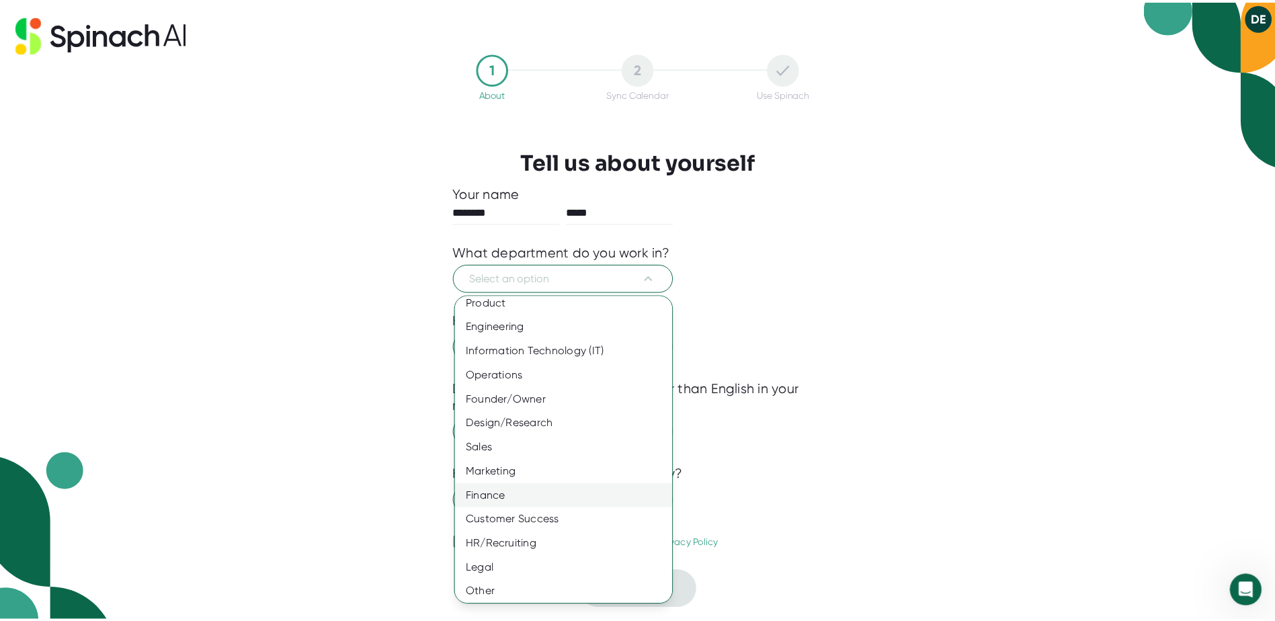
scroll to position [11, 0]
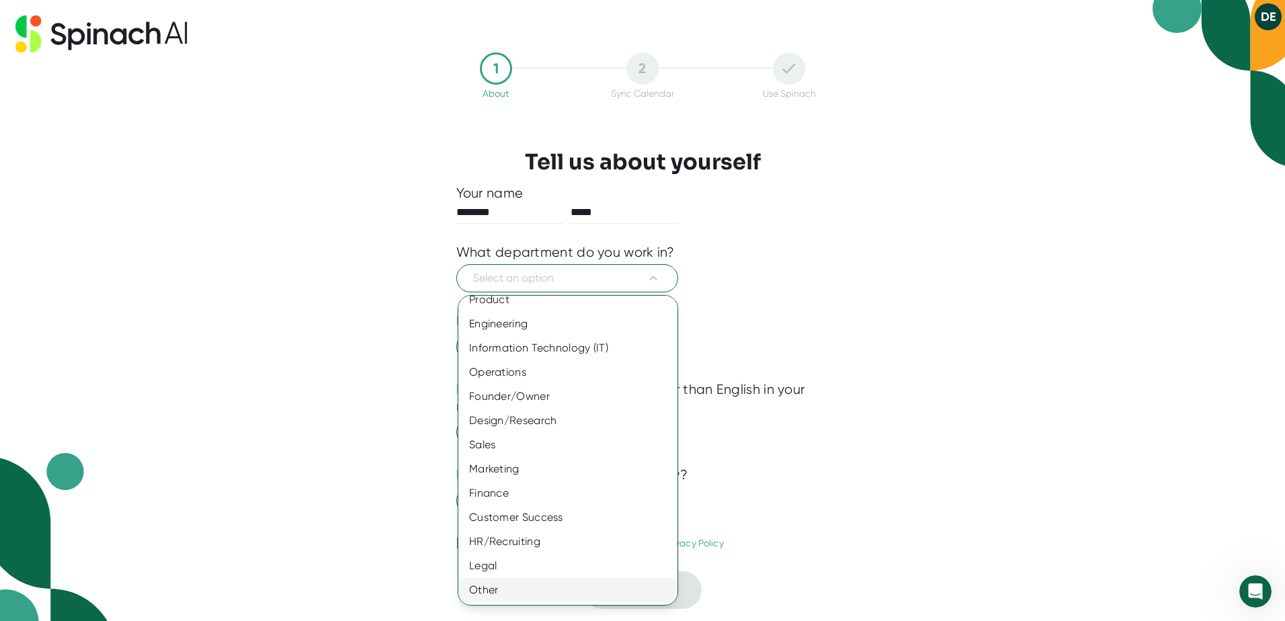
click at [484, 591] on div "Other" at bounding box center [572, 590] width 229 height 24
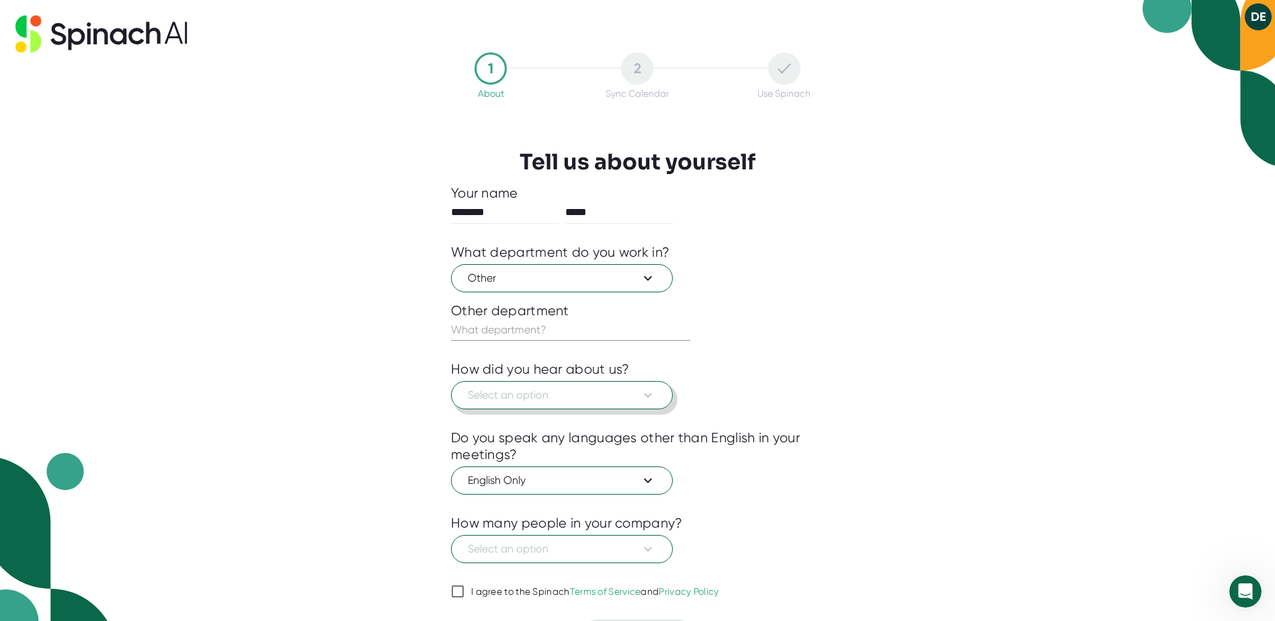
click at [502, 393] on span "Select an option" at bounding box center [562, 395] width 188 height 16
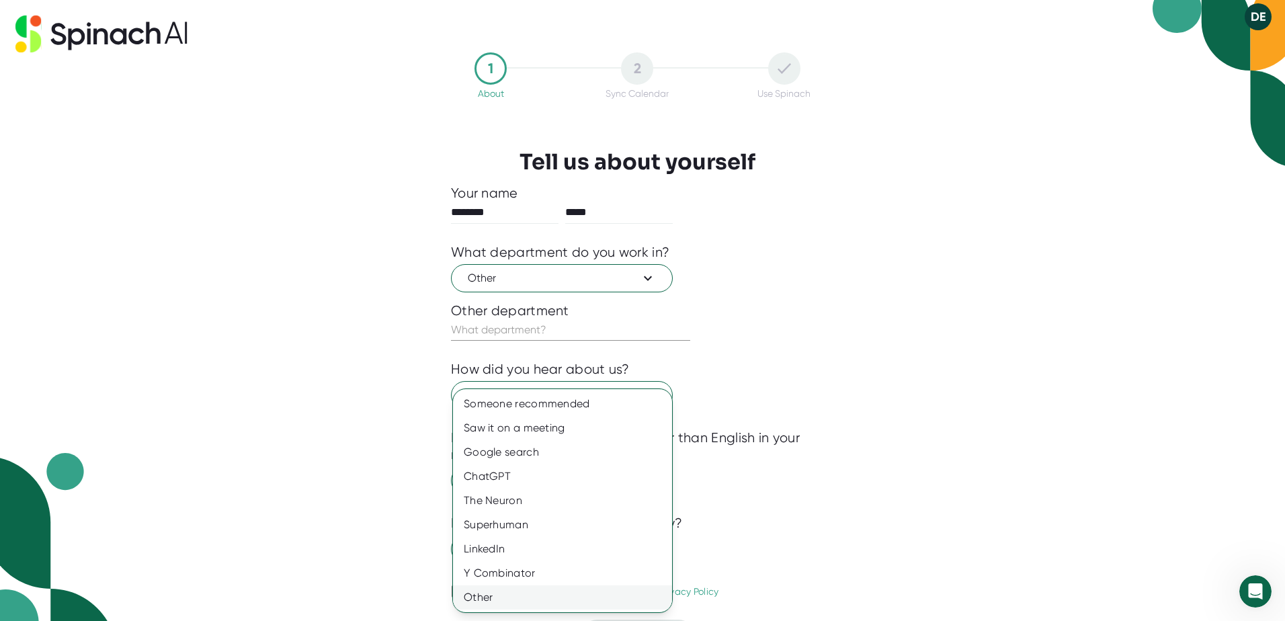
click at [490, 587] on div "Other" at bounding box center [562, 597] width 219 height 24
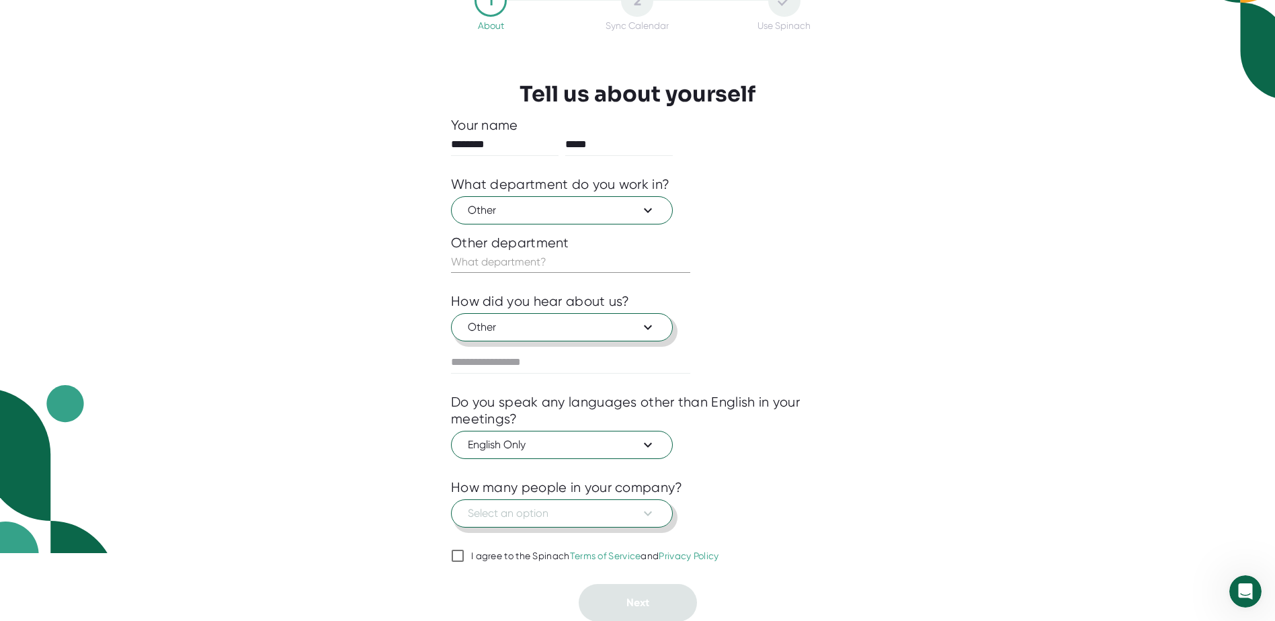
scroll to position [69, 0]
click at [549, 511] on span "Select an option" at bounding box center [562, 513] width 188 height 16
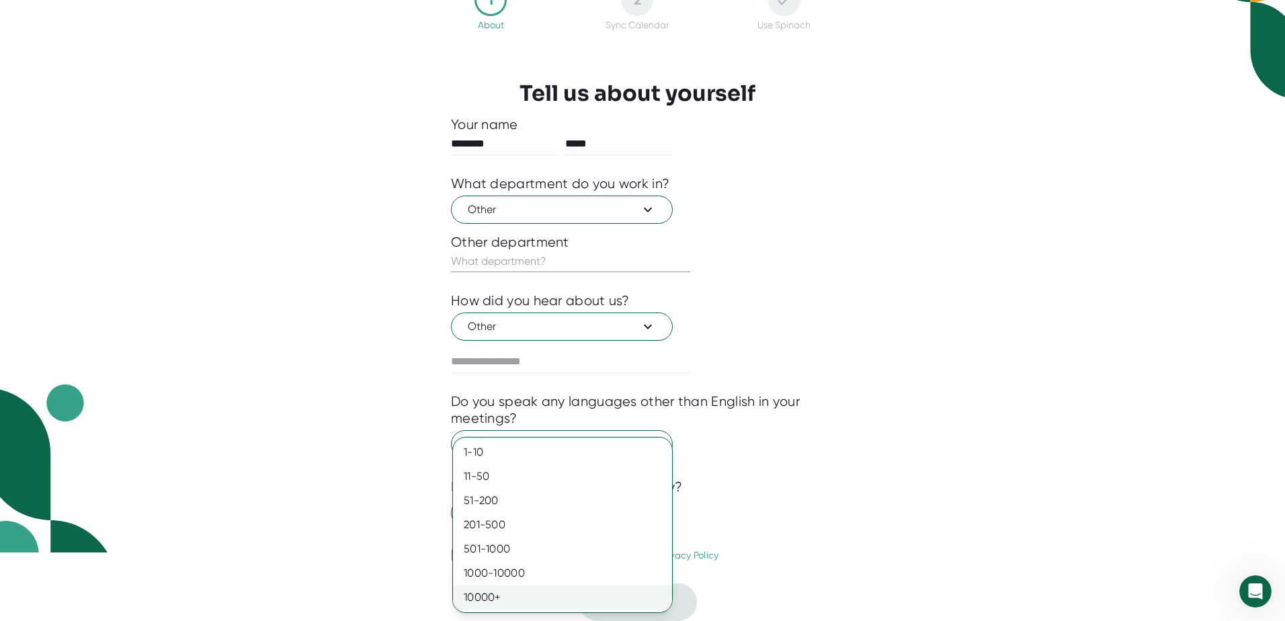
click at [487, 595] on div "10000+" at bounding box center [562, 597] width 219 height 24
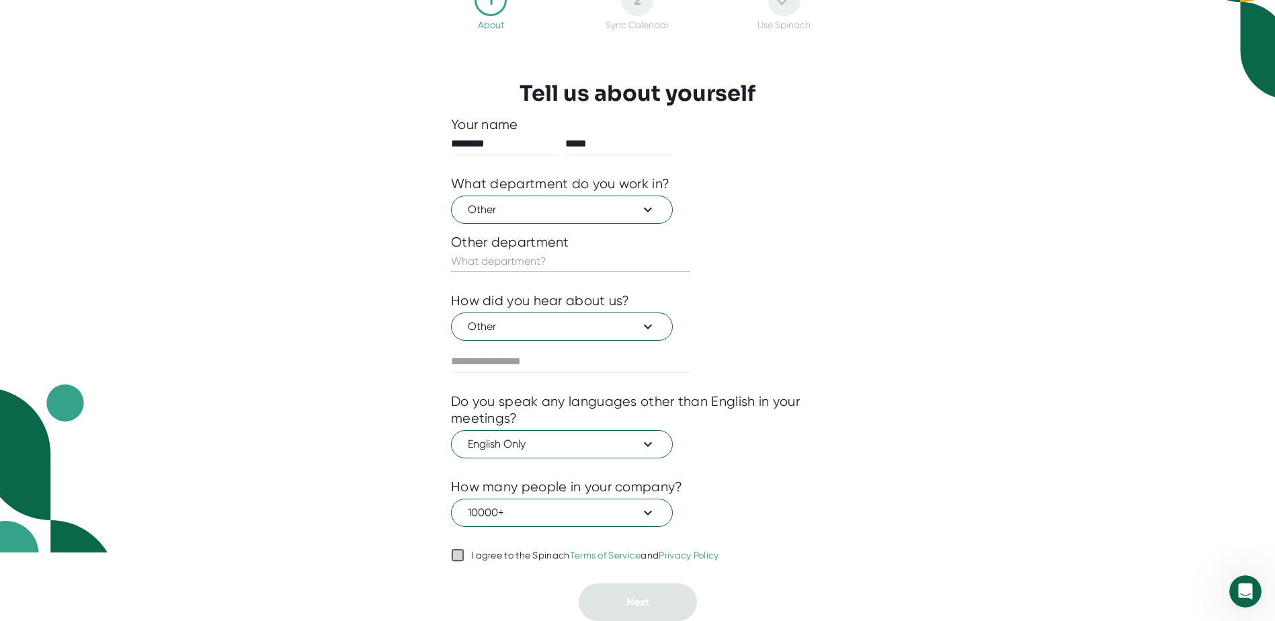
click at [456, 552] on input "I agree to the Spinach Terms of Service and Privacy Policy" at bounding box center [457, 555] width 13 height 16
checkbox input "true"
click at [531, 256] on input "text" at bounding box center [570, 262] width 239 height 22
type input "insurance follow up"
click at [646, 601] on span "Next" at bounding box center [637, 601] width 23 height 13
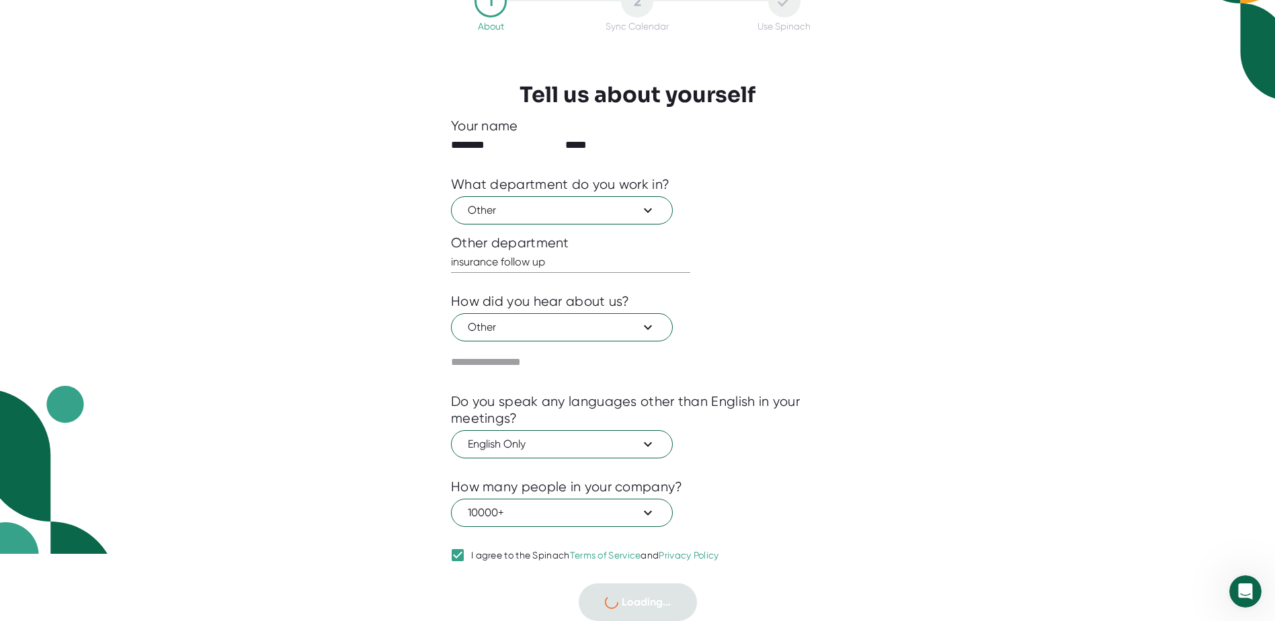
scroll to position [52, 0]
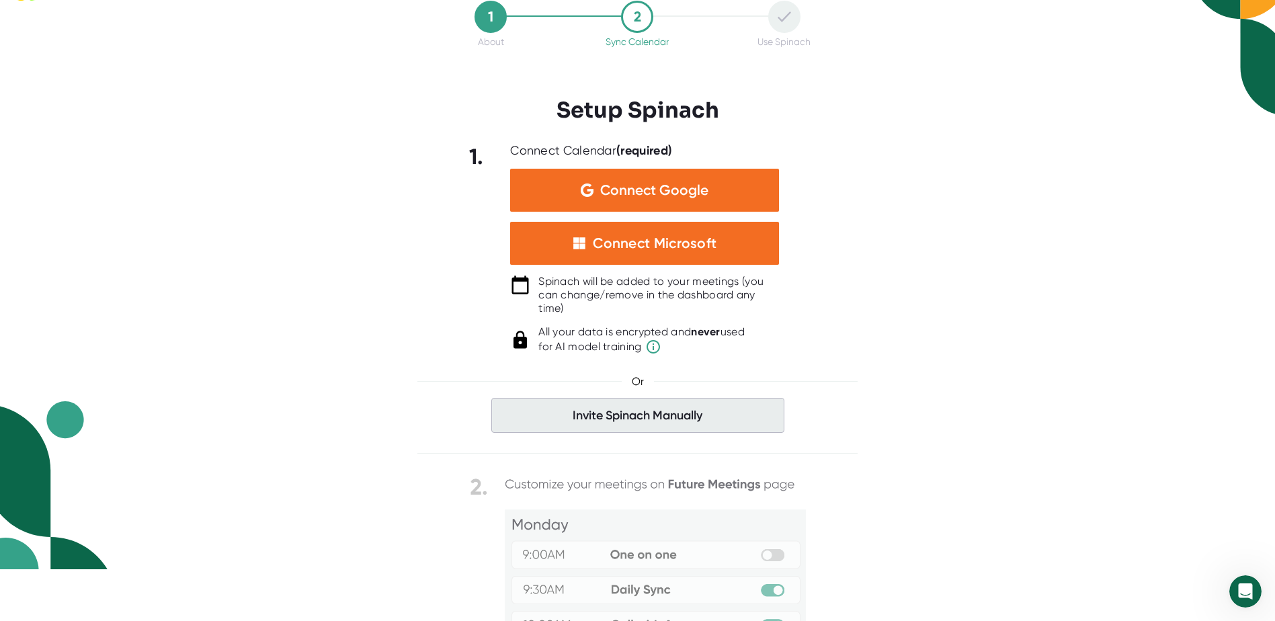
click at [630, 415] on span "Invite Spinach Manually" at bounding box center [637, 415] width 293 height 35
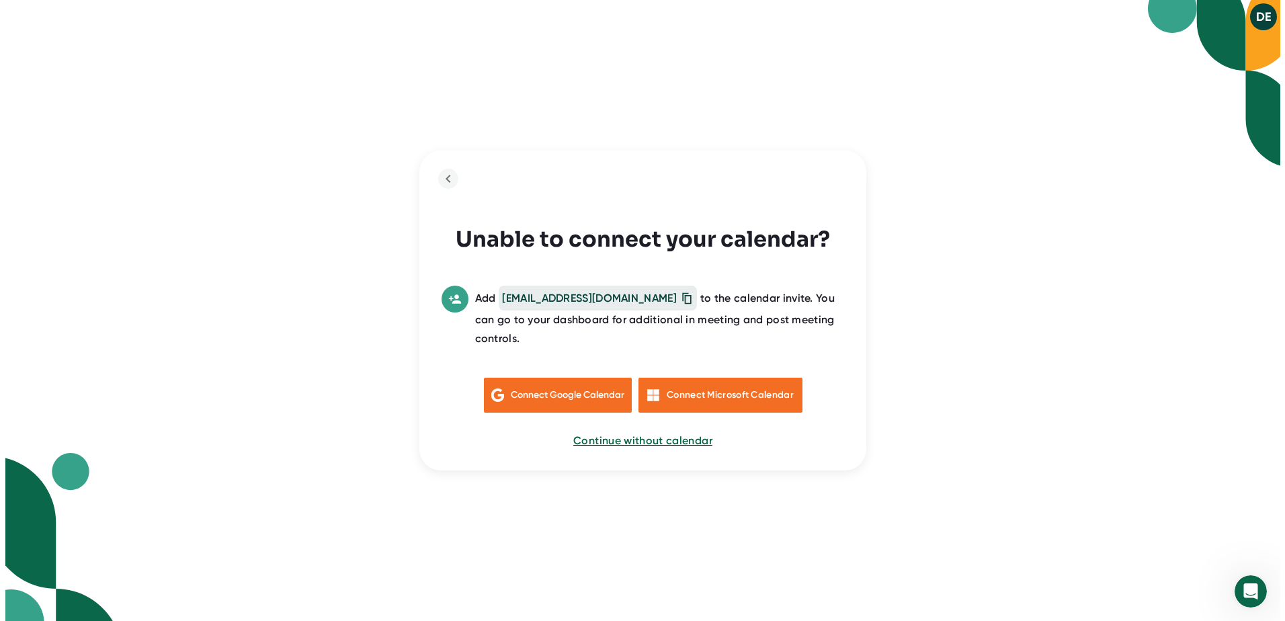
scroll to position [0, 0]
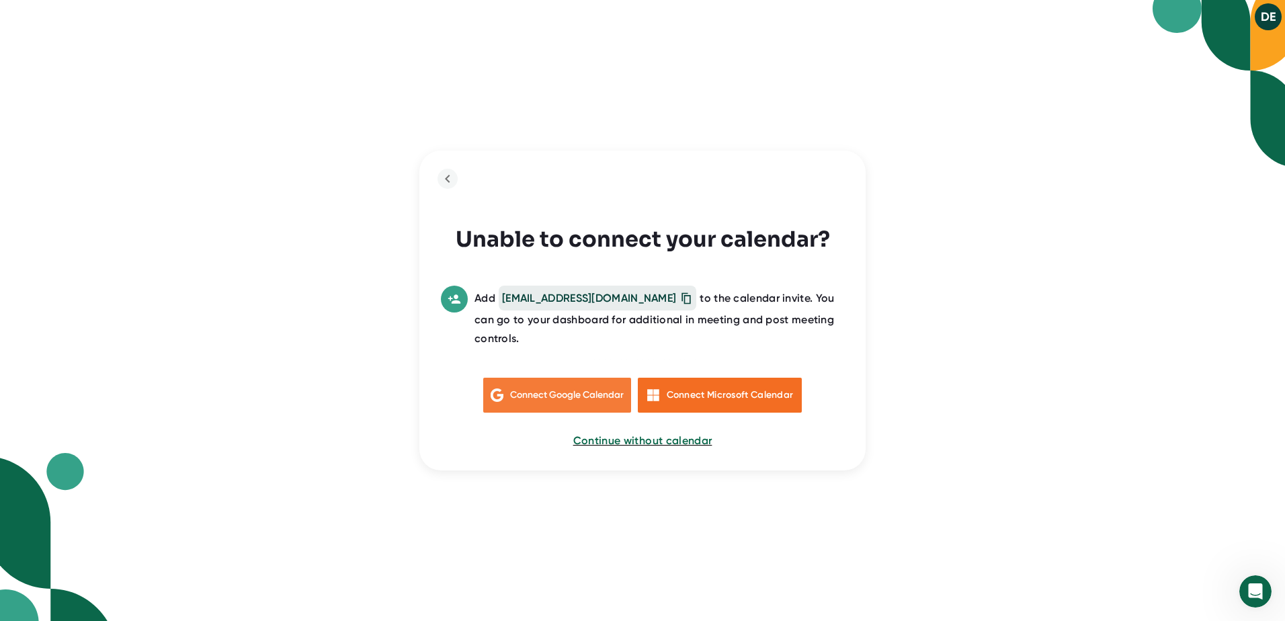
click at [539, 389] on span "Connect Google Calendar" at bounding box center [567, 394] width 114 height 11
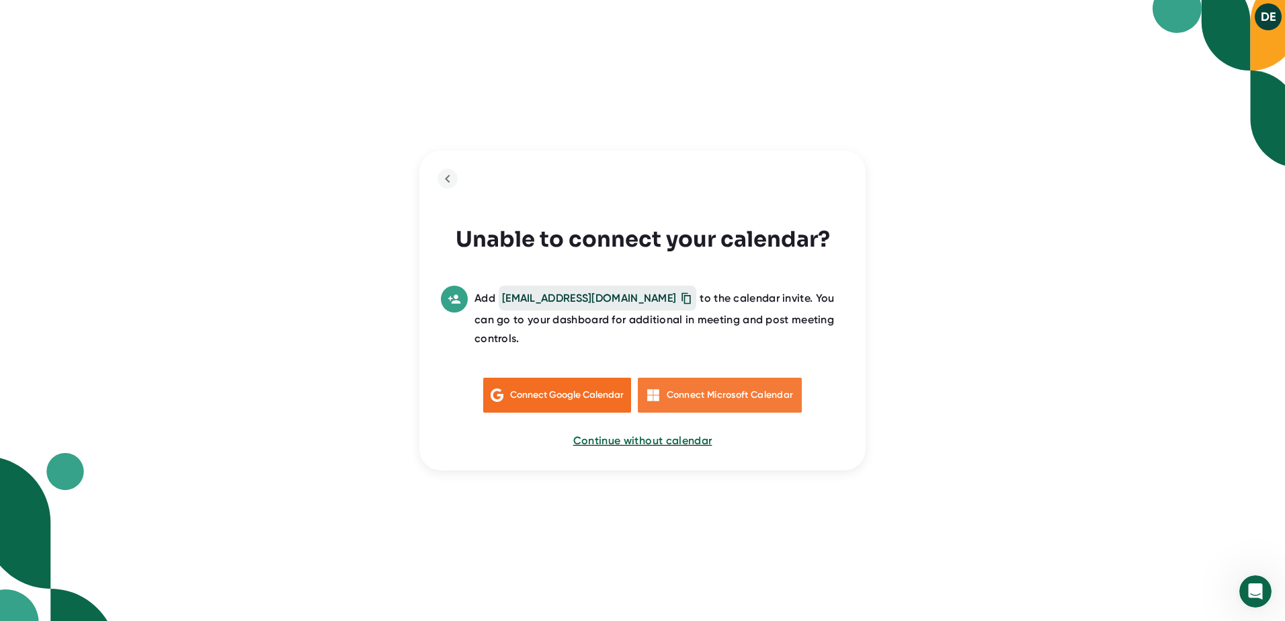
click at [739, 389] on div "Connect Microsoft Calendar" at bounding box center [730, 395] width 127 height 12
click at [647, 434] on span "Continue without calendar" at bounding box center [643, 440] width 140 height 13
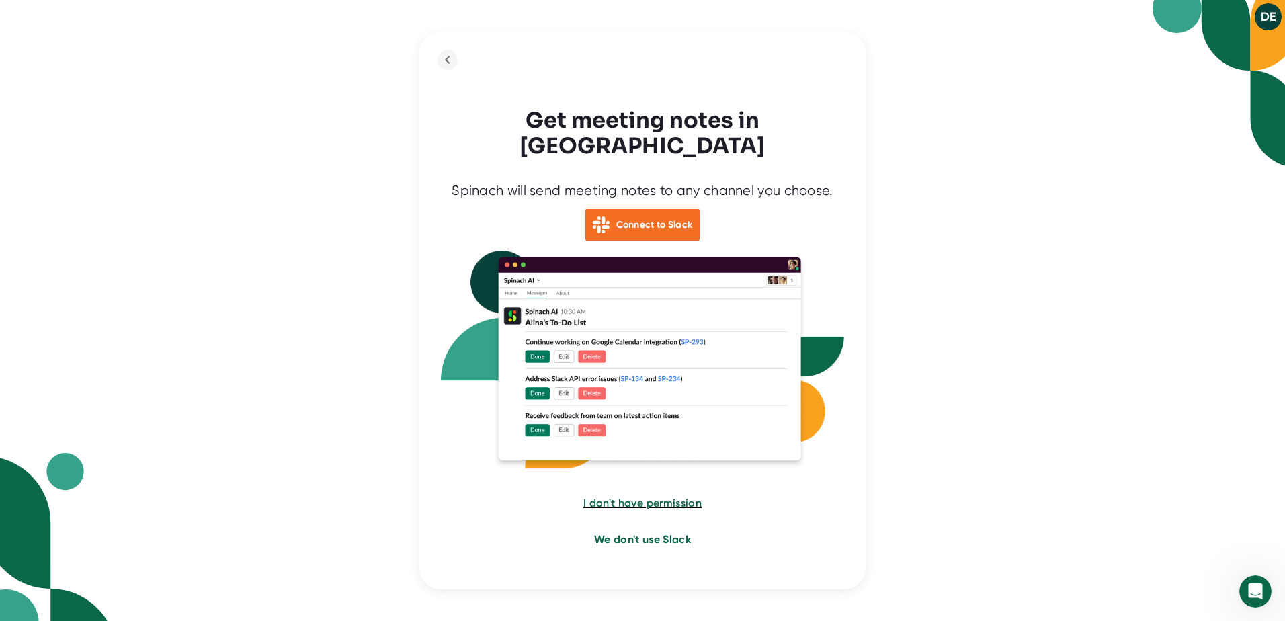
click at [651, 533] on span "We don't use Slack" at bounding box center [642, 539] width 97 height 13
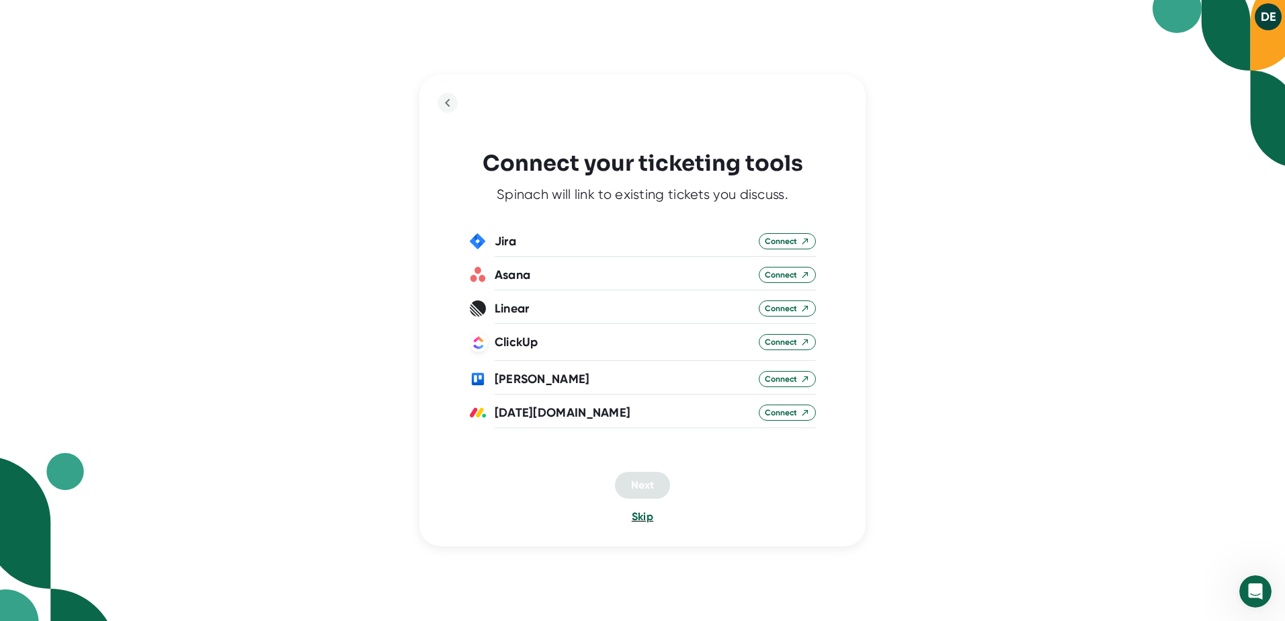
click at [643, 522] on span "Skip" at bounding box center [643, 516] width 22 height 13
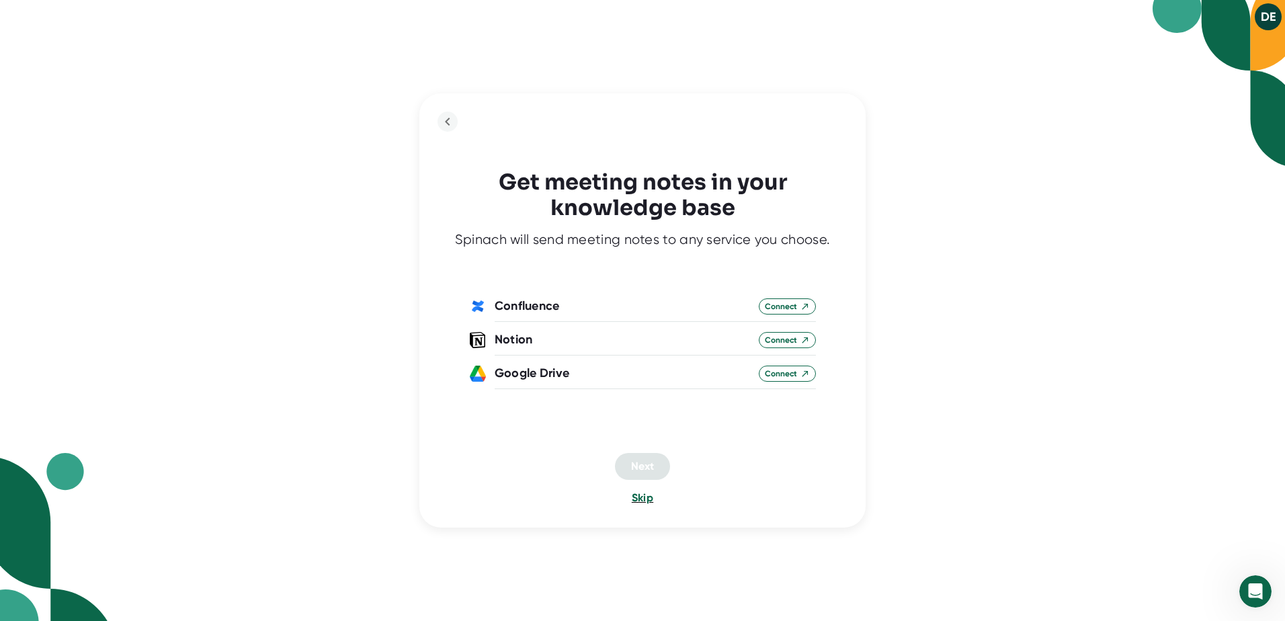
click at [642, 499] on span "Skip" at bounding box center [643, 497] width 22 height 13
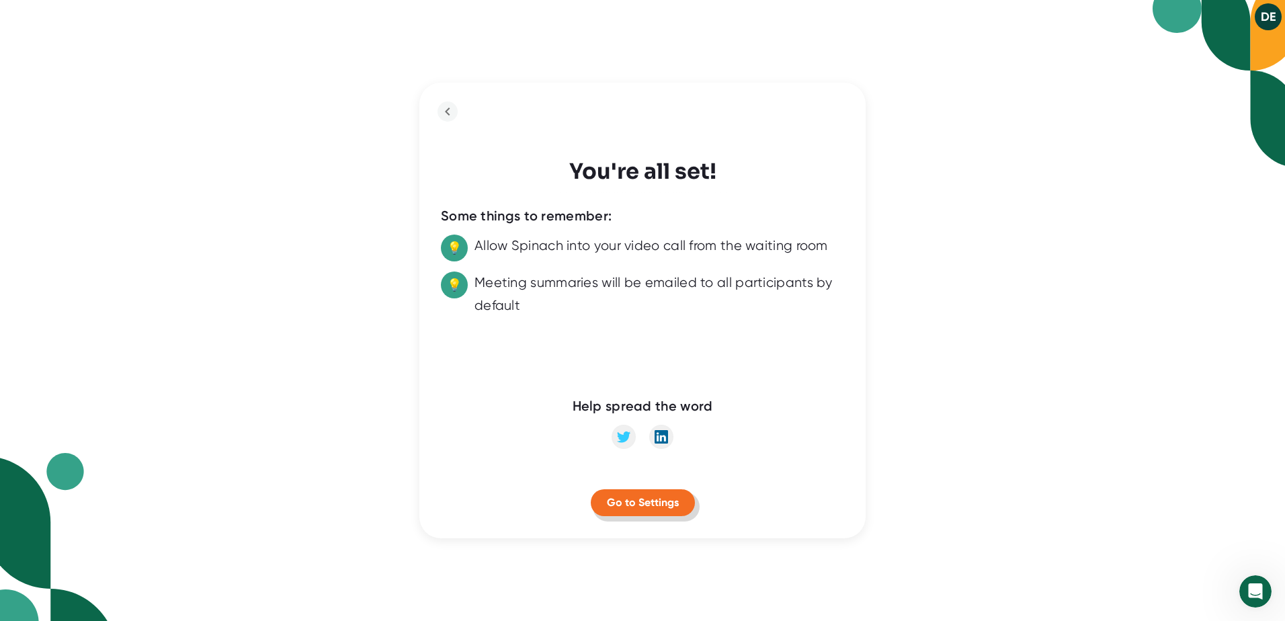
click at [650, 504] on span "Go to Settings" at bounding box center [643, 502] width 72 height 13
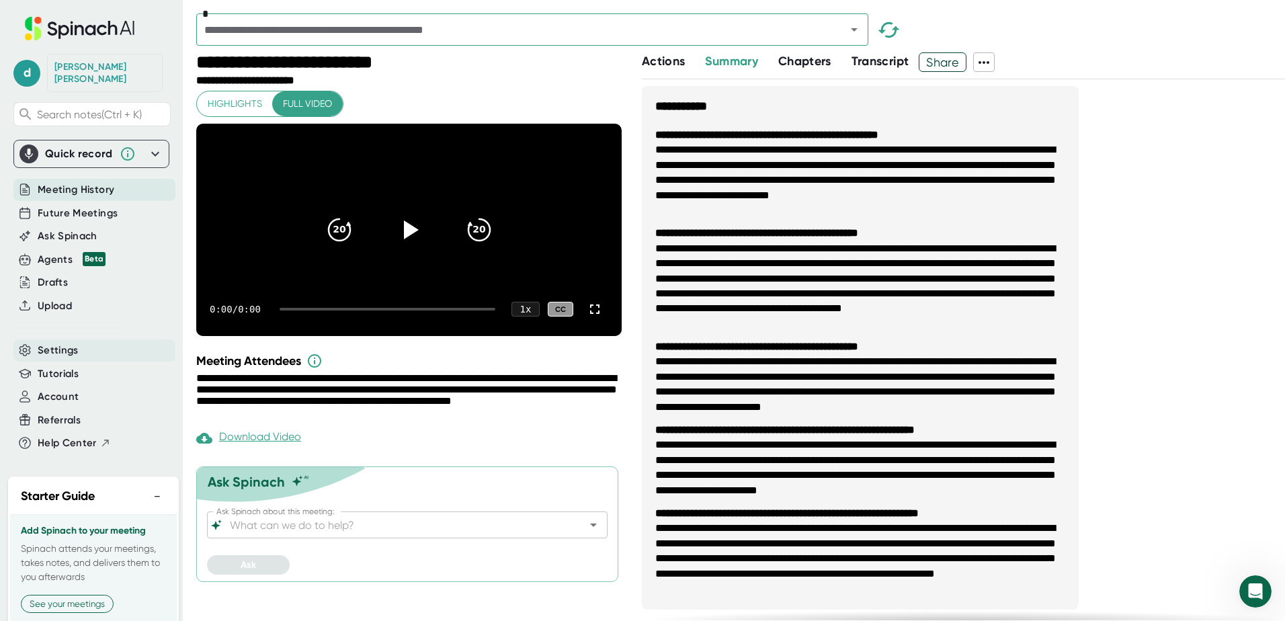
click at [69, 343] on span "Settings" at bounding box center [58, 350] width 41 height 15
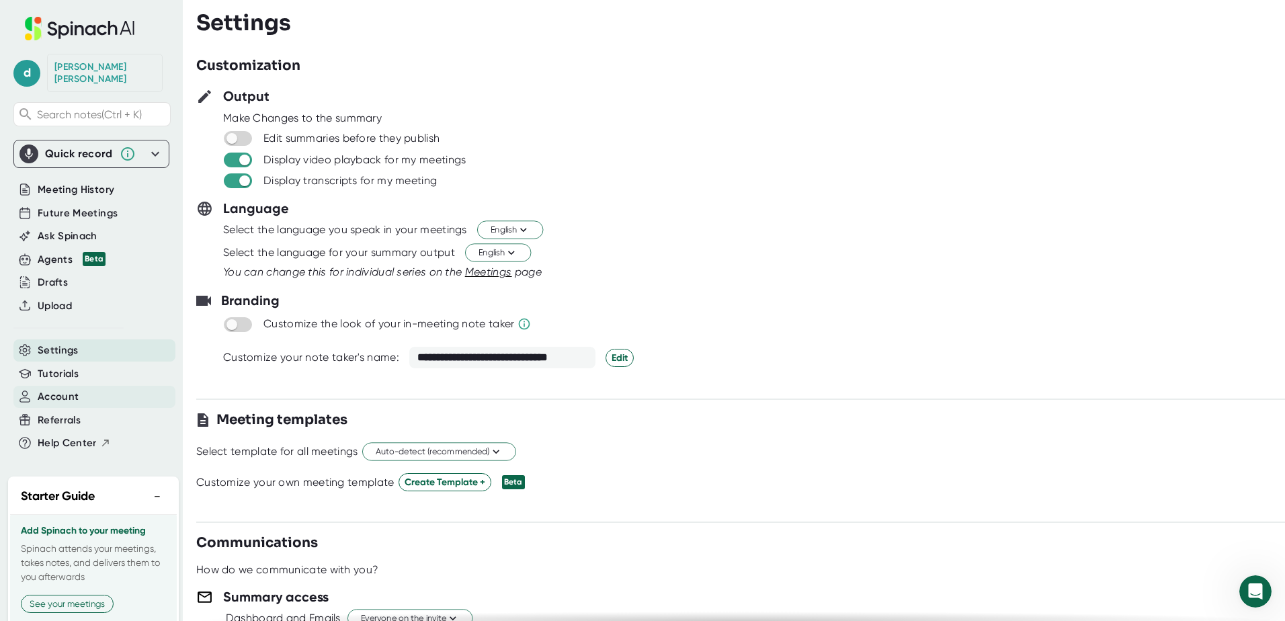
click at [66, 389] on span "Account" at bounding box center [58, 396] width 41 height 15
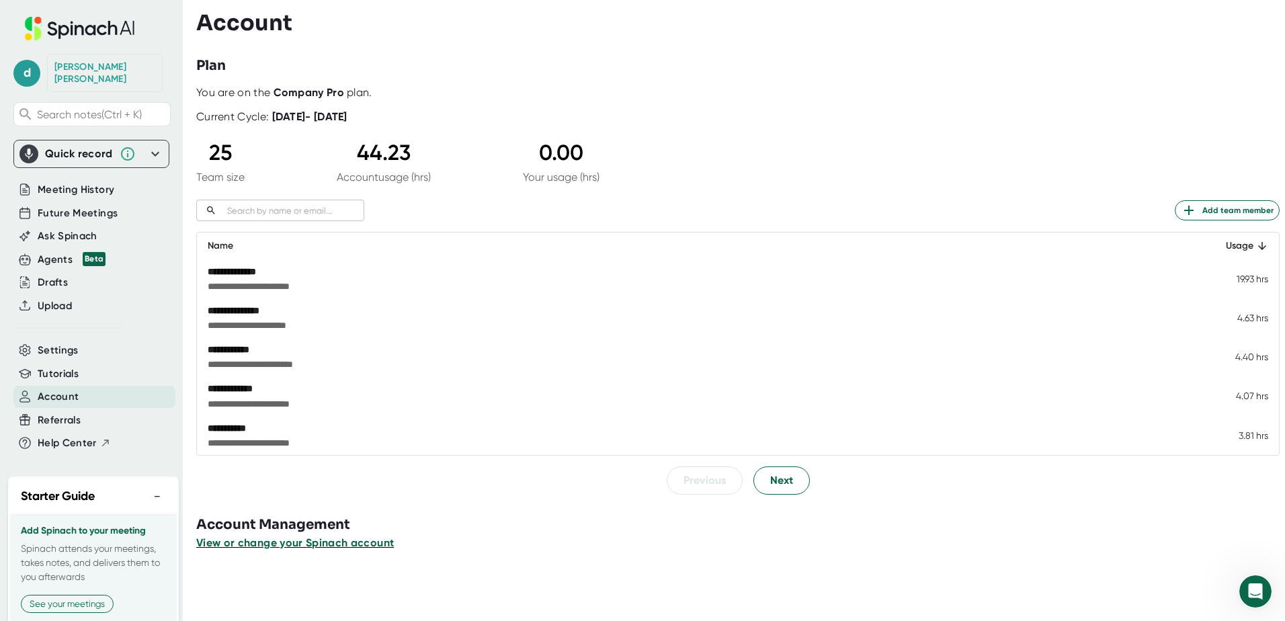
click at [311, 545] on span "View or change your Spinach account" at bounding box center [295, 542] width 198 height 13
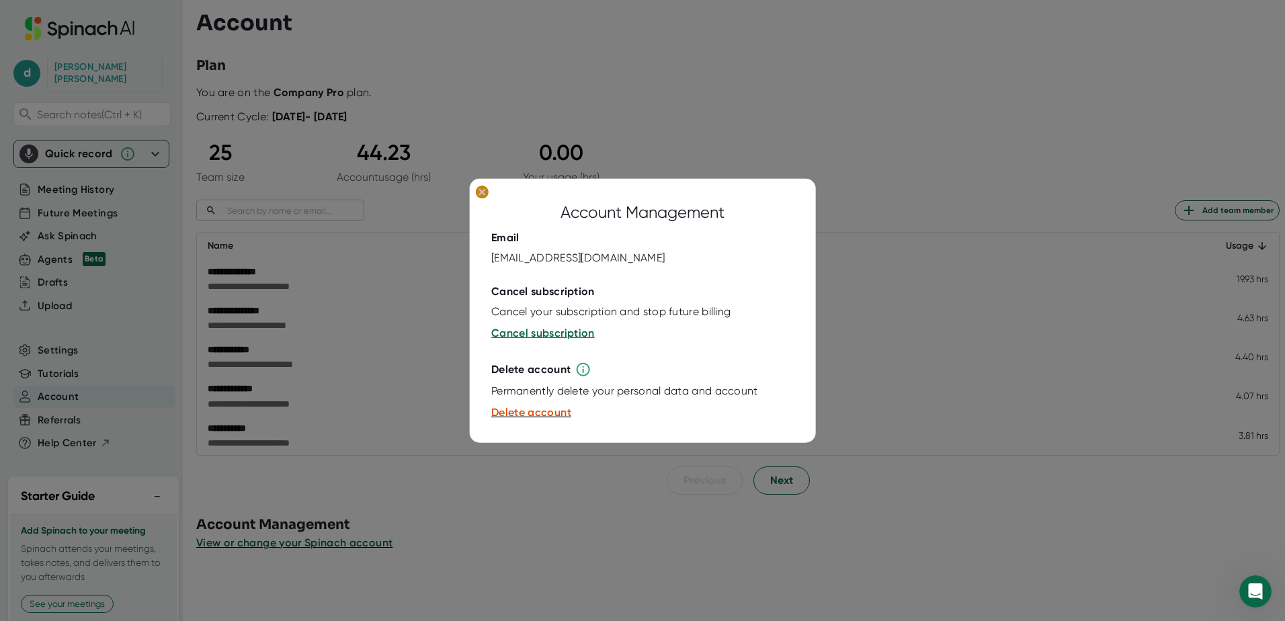
click at [475, 190] on button at bounding box center [483, 193] width 22 height 17
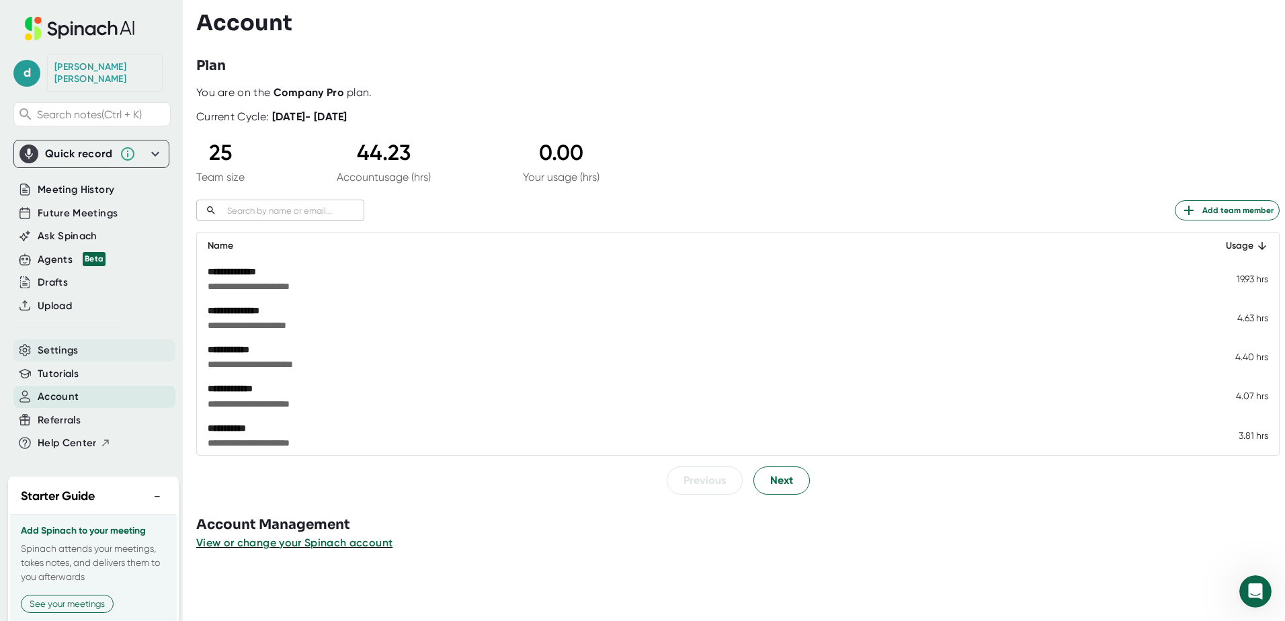
click at [69, 343] on span "Settings" at bounding box center [58, 350] width 41 height 15
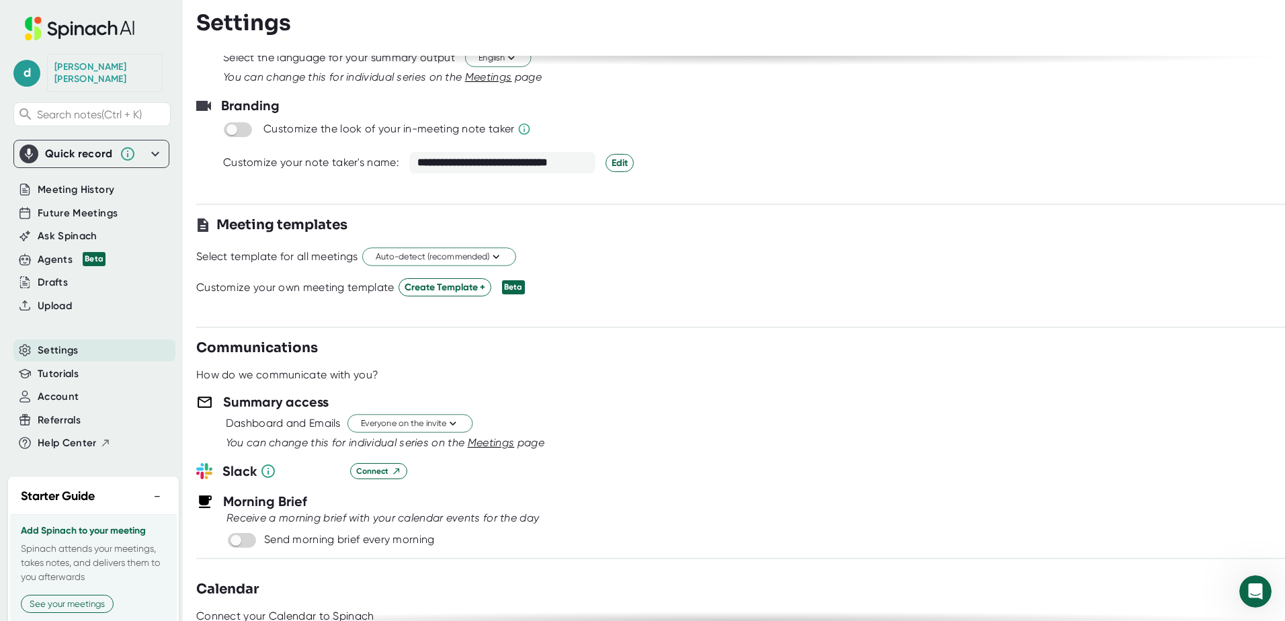
scroll to position [202, 0]
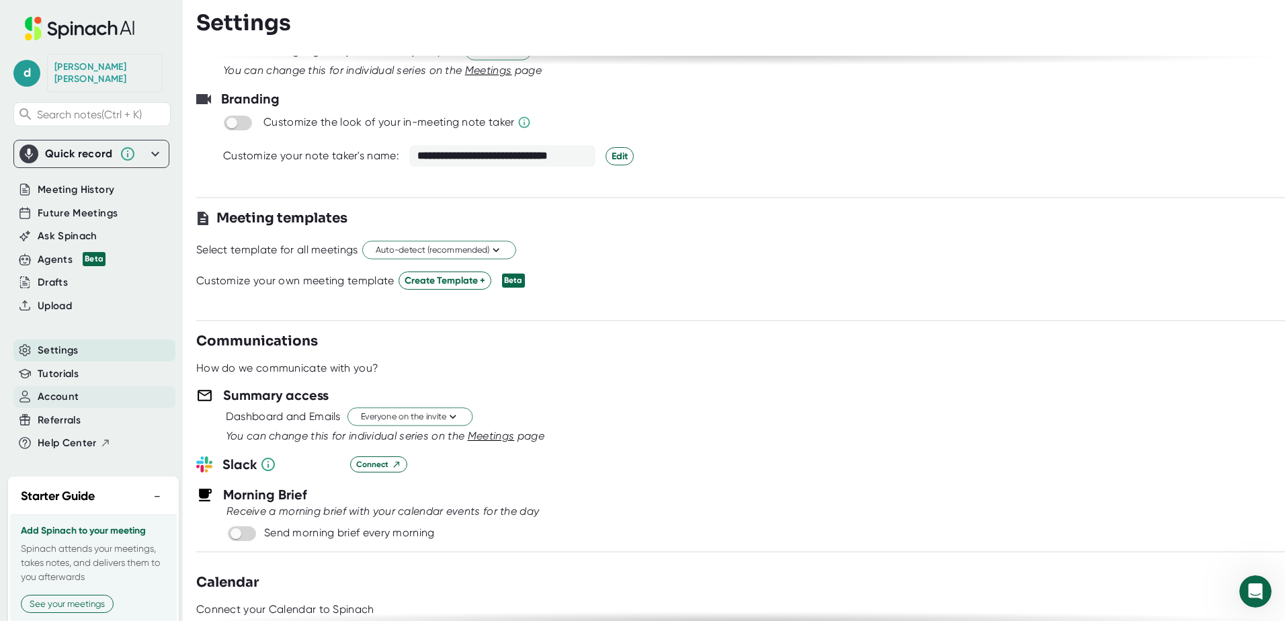
click at [68, 389] on span "Account" at bounding box center [58, 396] width 41 height 15
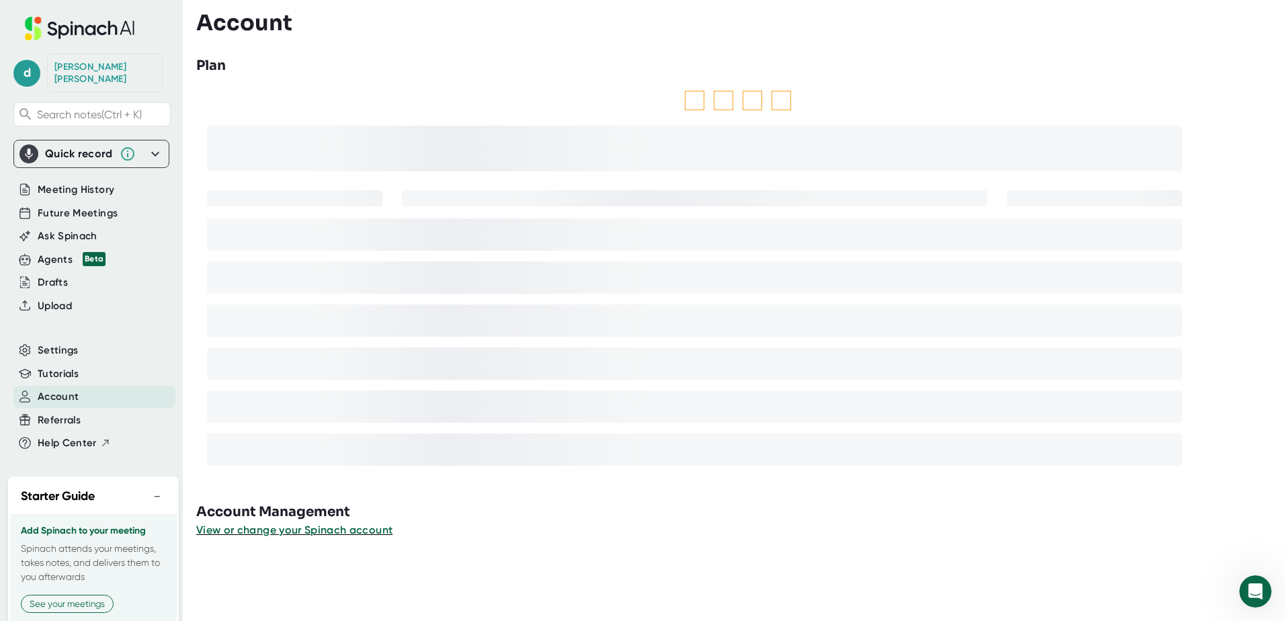
click at [151, 487] on button "−" at bounding box center [157, 496] width 17 height 19
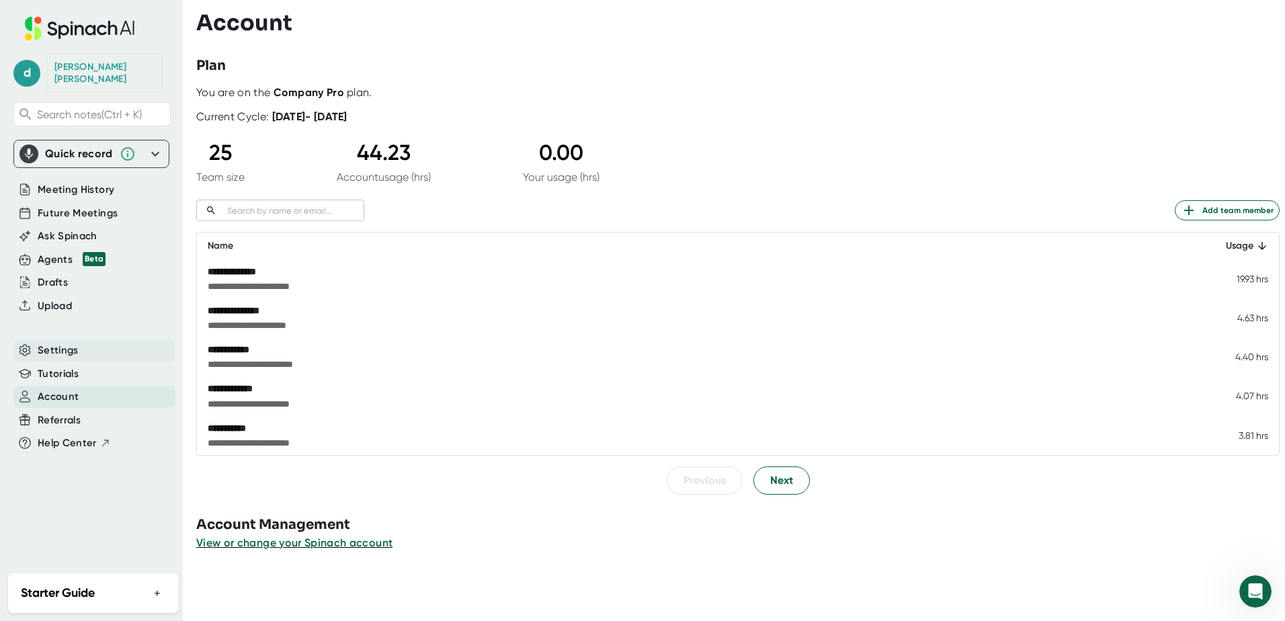
click at [61, 343] on span "Settings" at bounding box center [58, 350] width 41 height 15
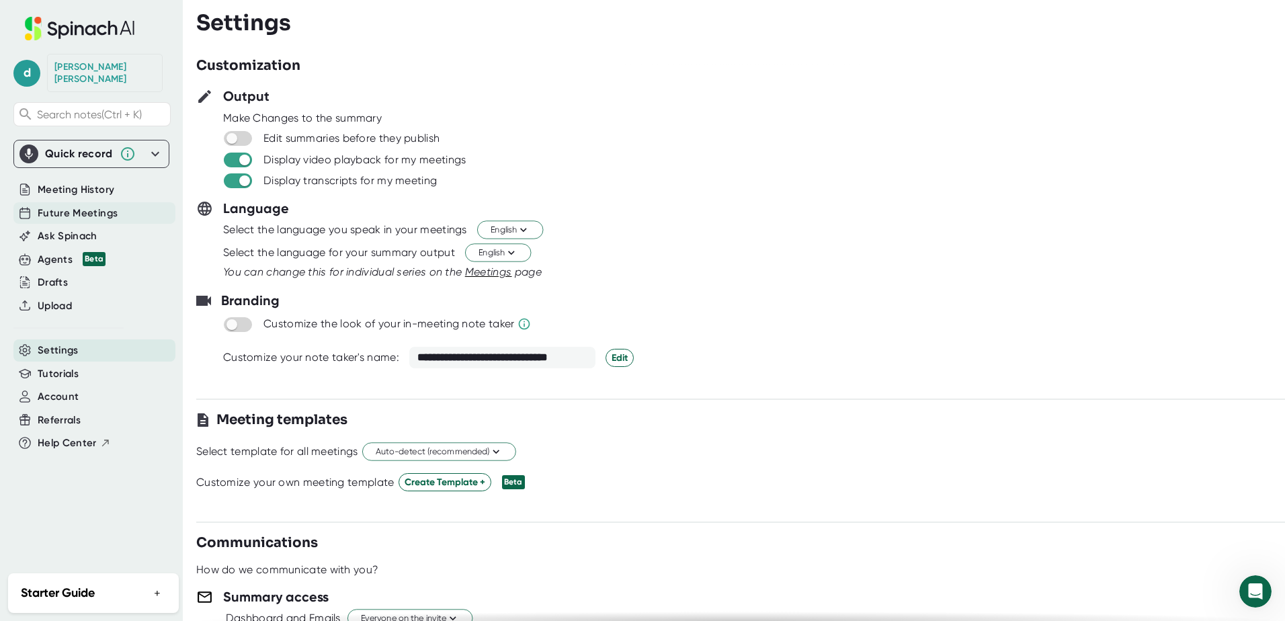
click at [76, 206] on span "Future Meetings" at bounding box center [78, 213] width 80 height 15
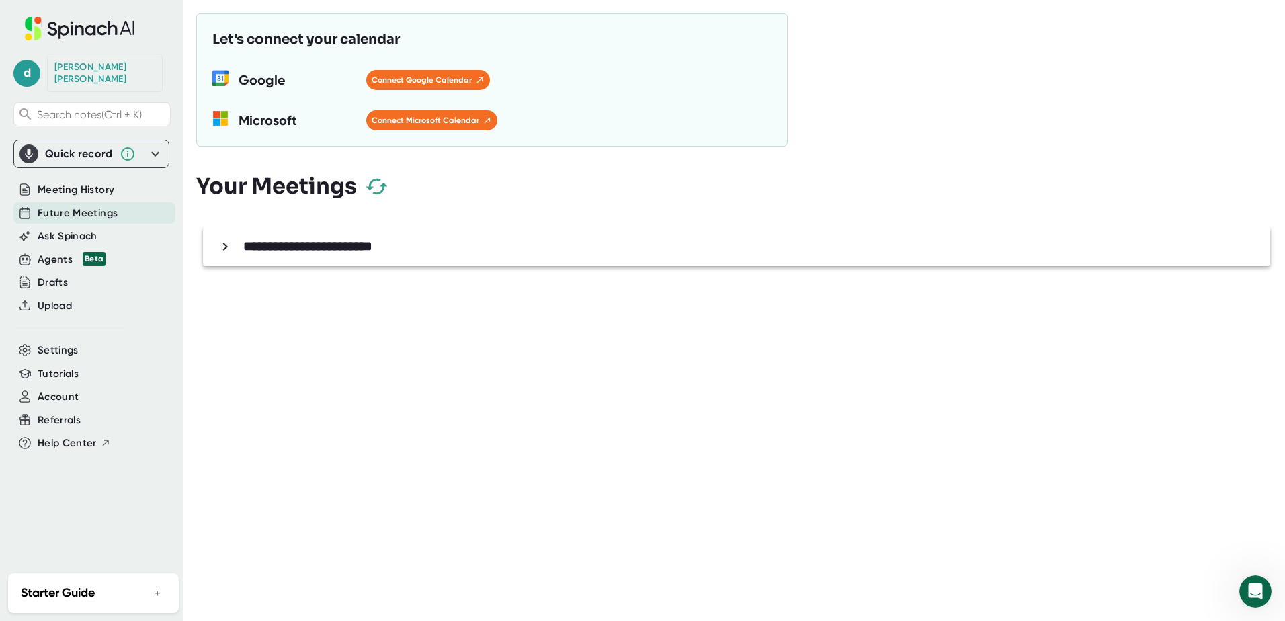
click at [224, 245] on icon at bounding box center [225, 247] width 16 height 16
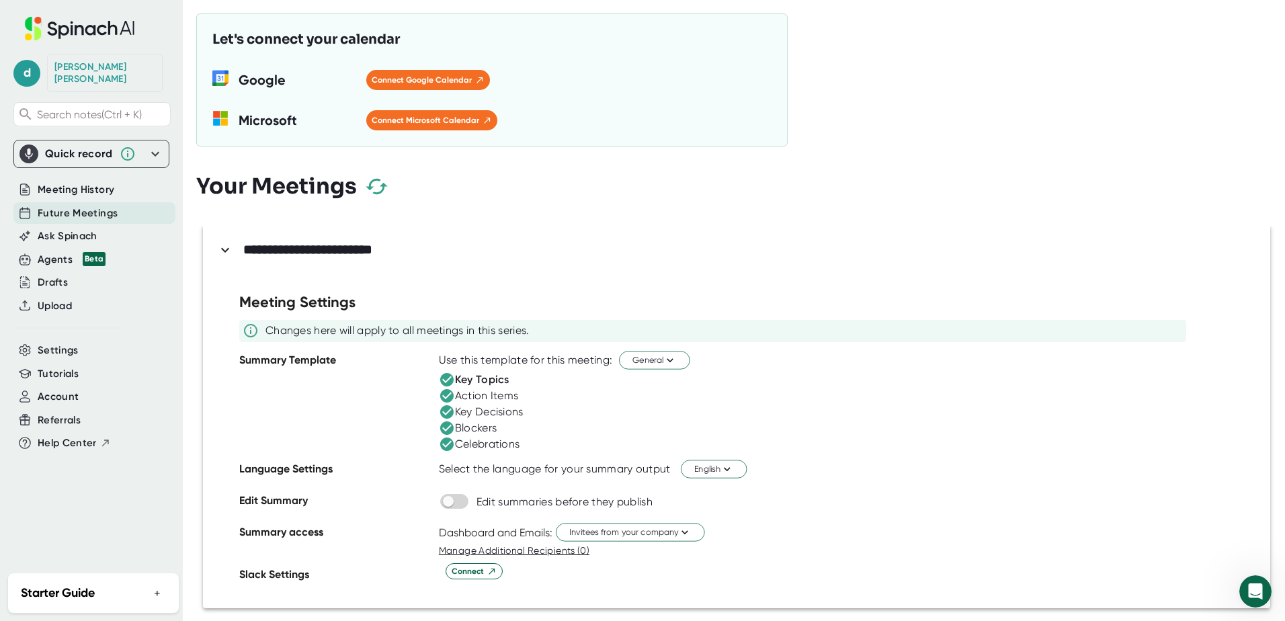
scroll to position [3, 0]
click at [224, 249] on icon at bounding box center [225, 249] width 8 height 5
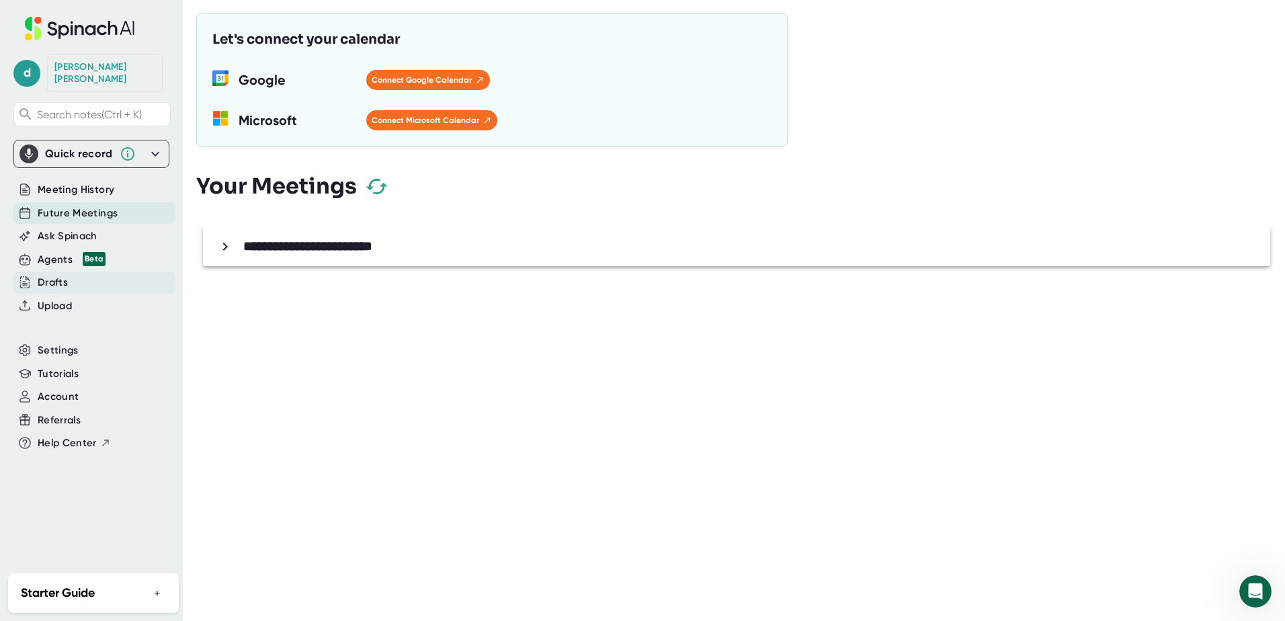
scroll to position [0, 0]
click at [56, 343] on span "Settings" at bounding box center [58, 350] width 41 height 15
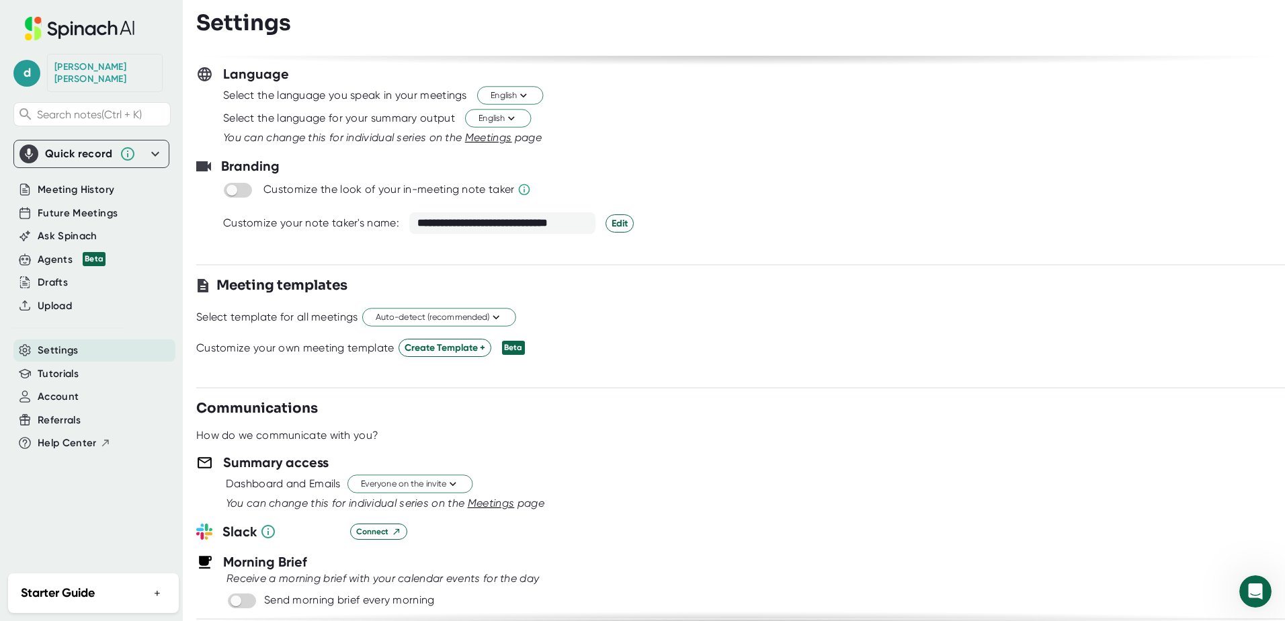
scroll to position [202, 0]
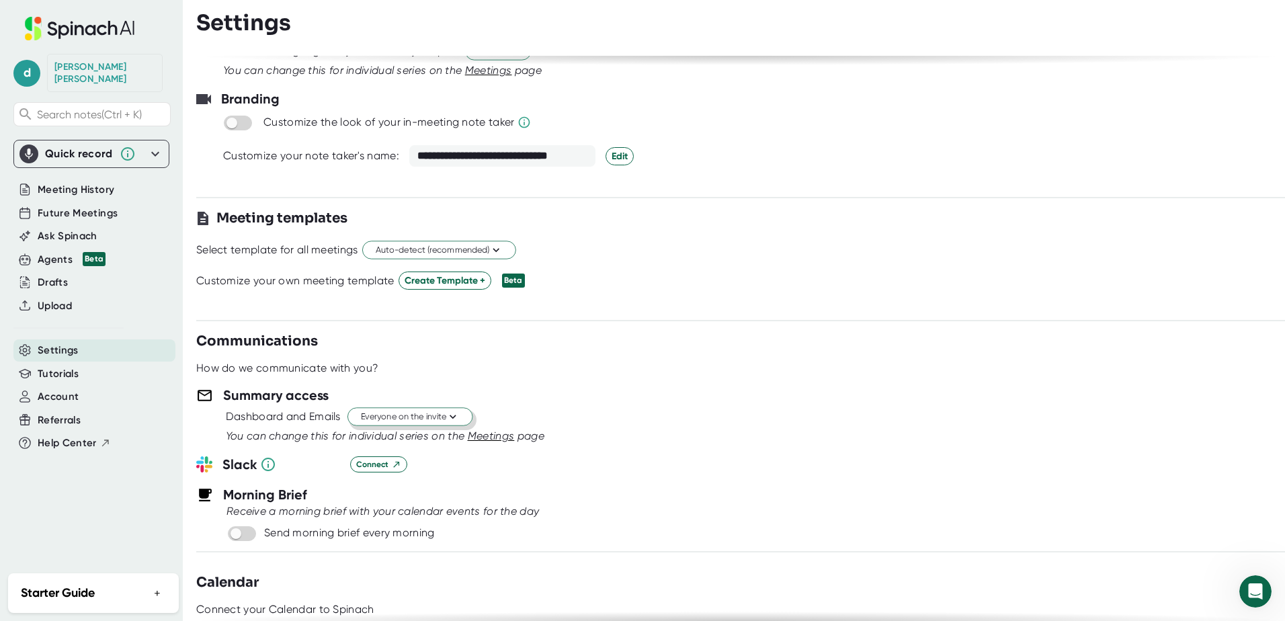
click at [458, 416] on icon at bounding box center [452, 417] width 13 height 13
click at [414, 489] on div "Invitees from your company" at bounding box center [396, 493] width 155 height 24
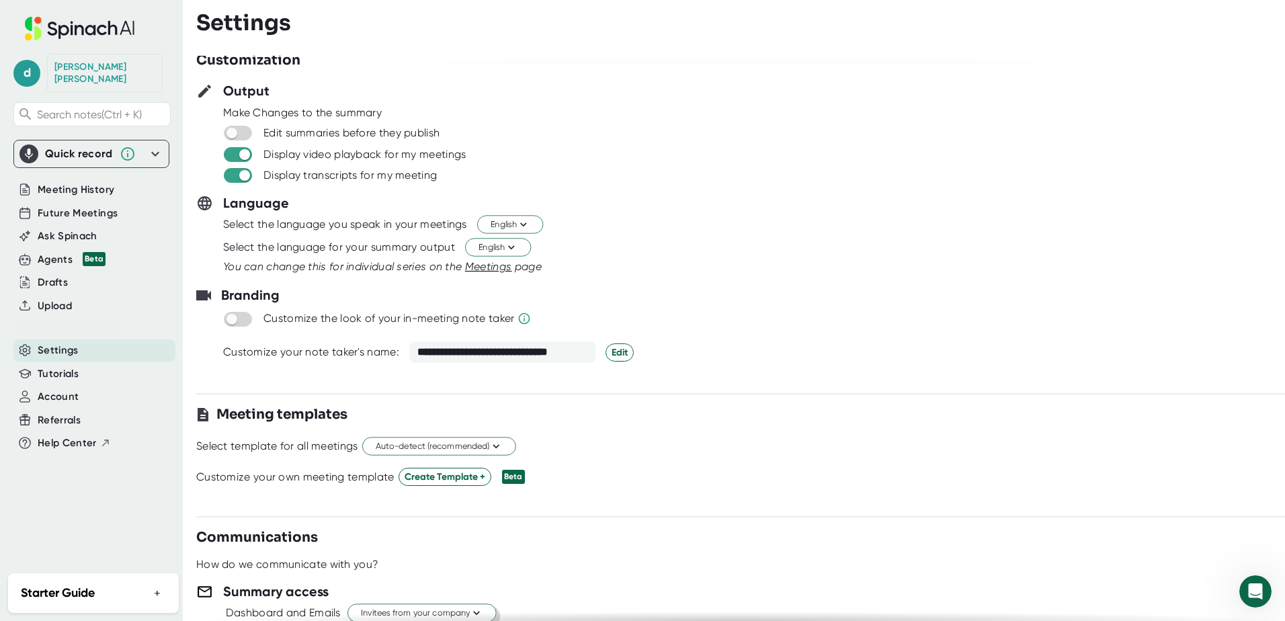
scroll to position [0, 0]
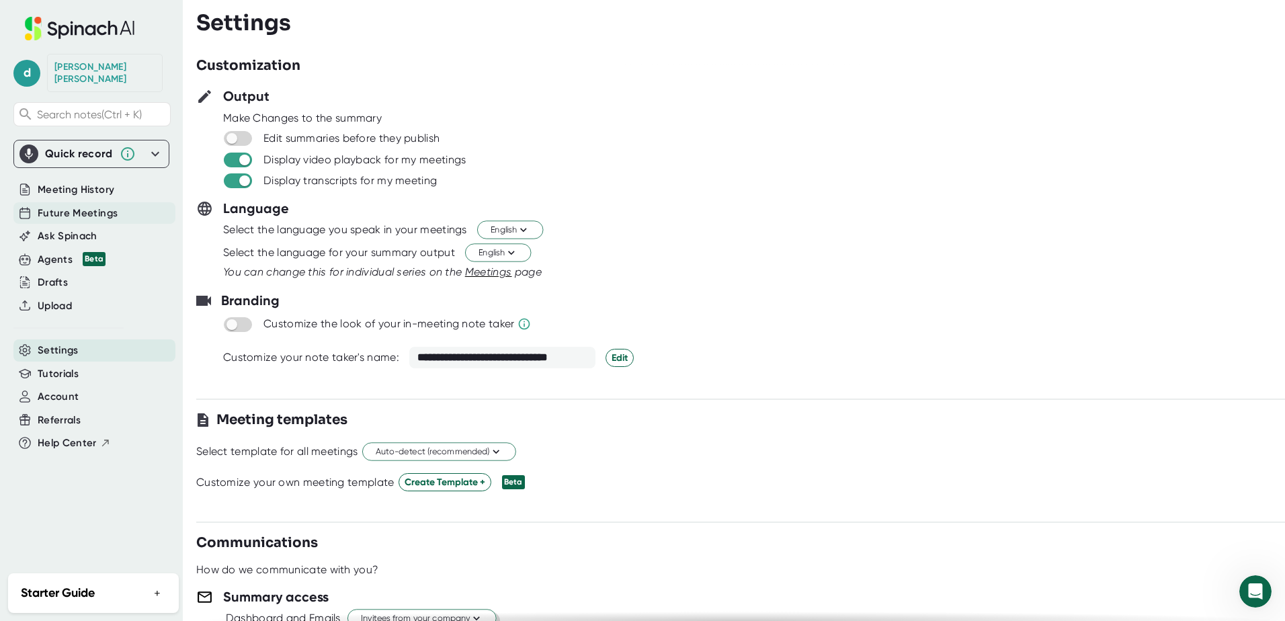
click at [76, 206] on span "Future Meetings" at bounding box center [78, 213] width 80 height 15
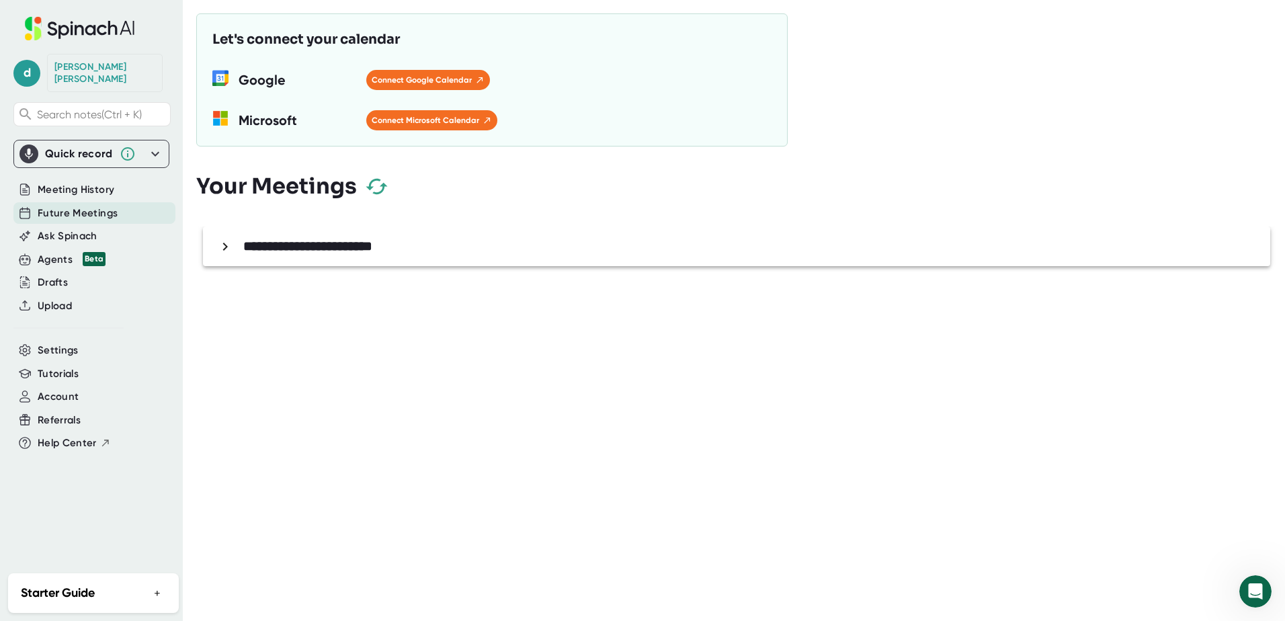
click at [220, 245] on icon at bounding box center [225, 247] width 16 height 16
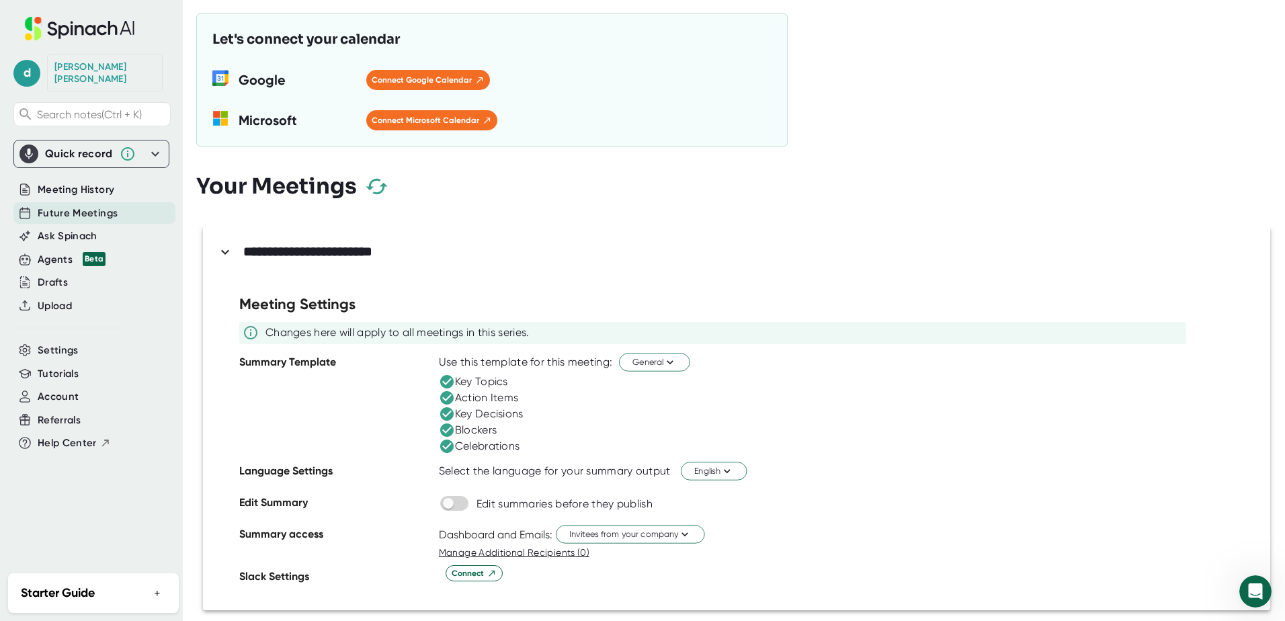
scroll to position [3, 0]
drag, startPoint x: 59, startPoint y: 343, endPoint x: 166, endPoint y: 324, distance: 108.5
click at [59, 343] on span "Settings" at bounding box center [58, 350] width 41 height 15
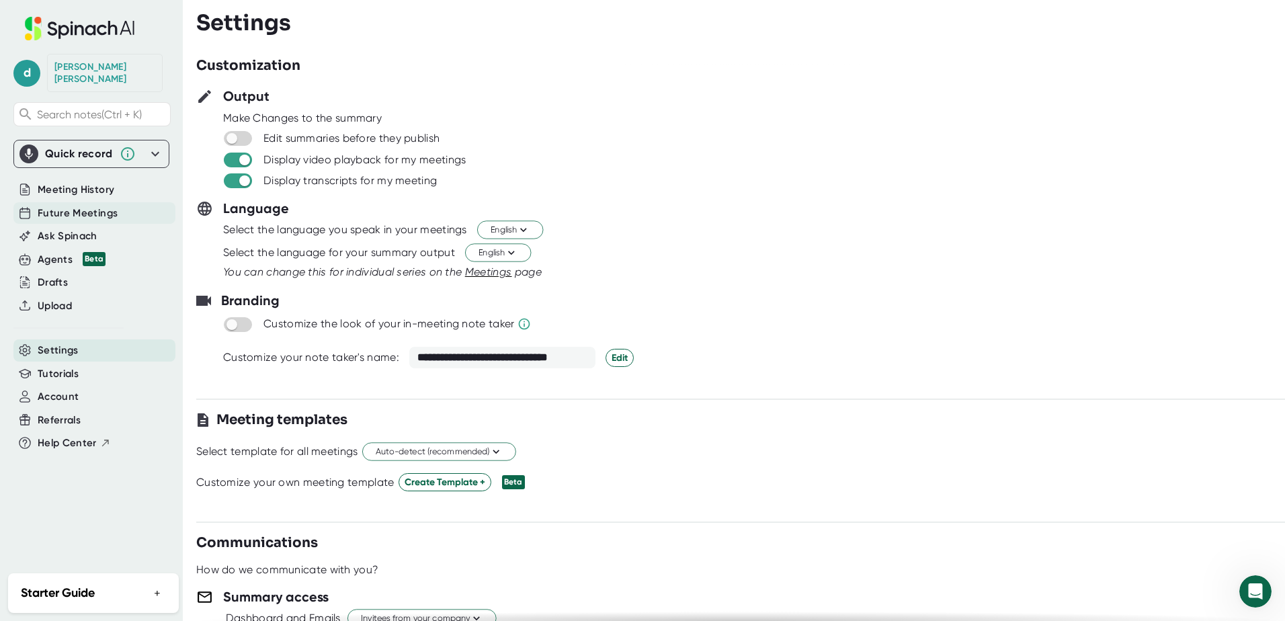
click at [68, 207] on span "Future Meetings" at bounding box center [78, 213] width 80 height 15
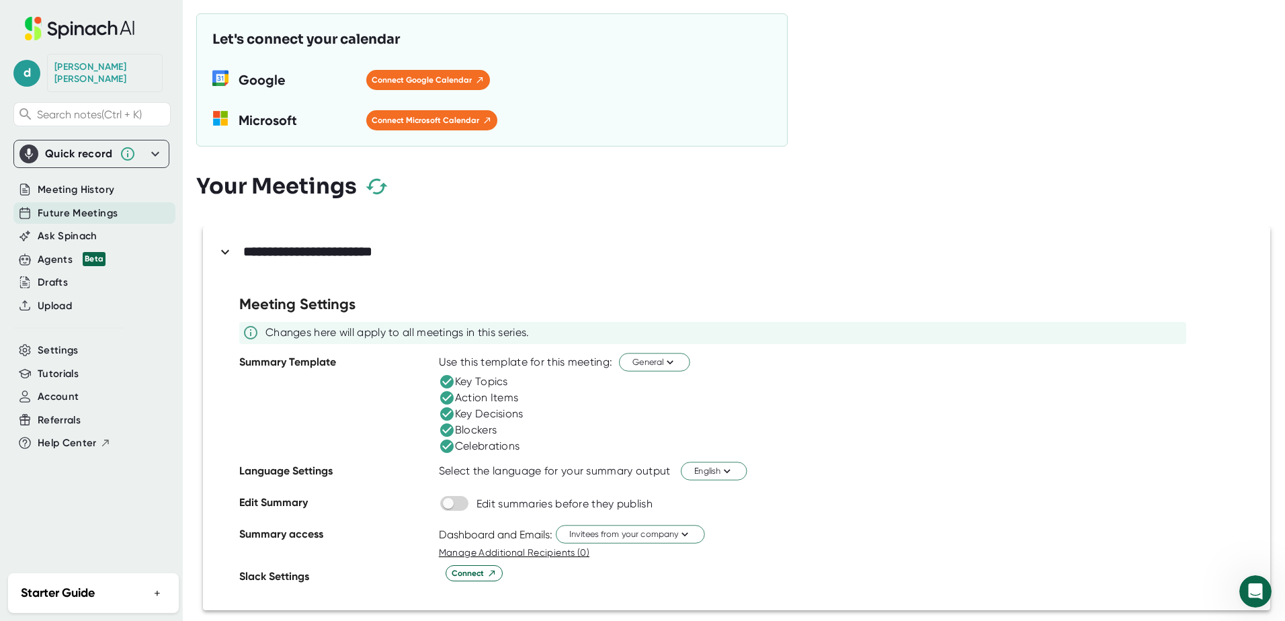
click at [227, 250] on icon at bounding box center [225, 252] width 16 height 16
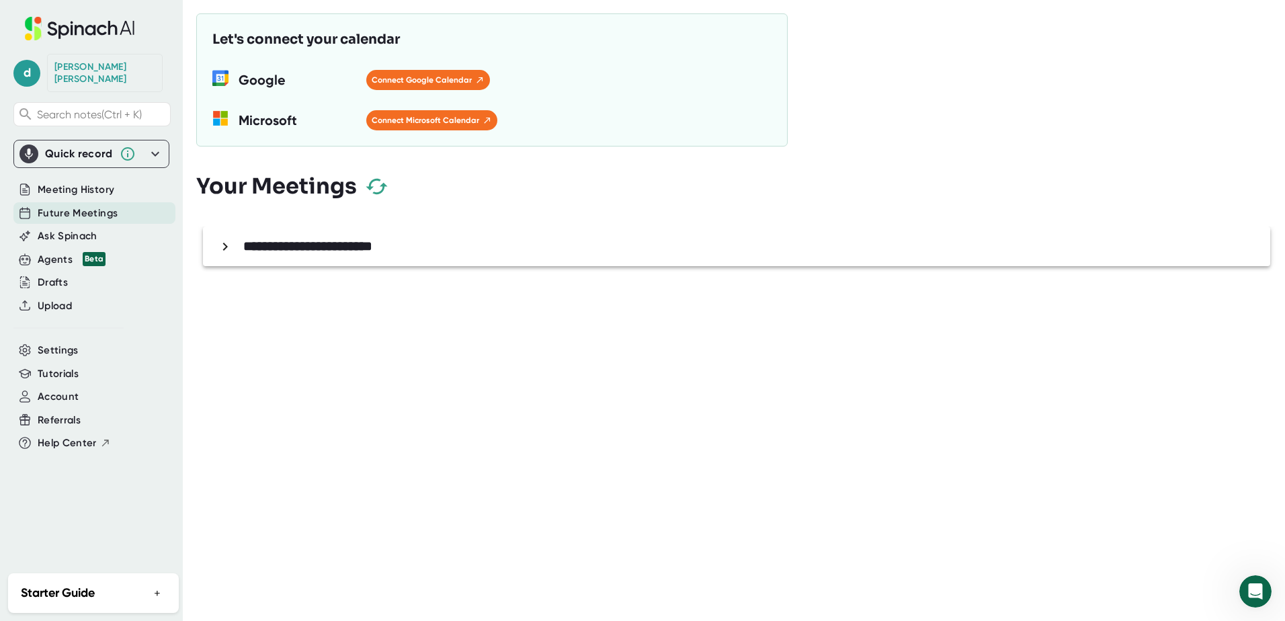
click at [229, 247] on icon at bounding box center [225, 247] width 16 height 16
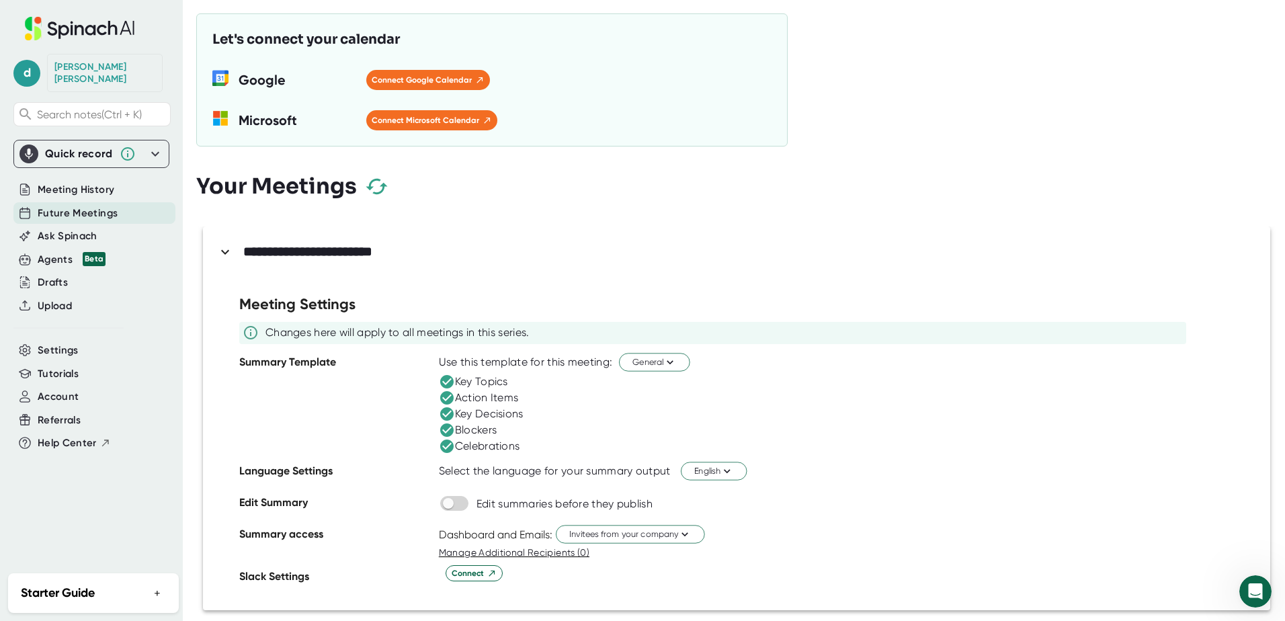
click at [378, 186] on icon "button" at bounding box center [377, 187] width 24 height 24
click at [59, 343] on span "Settings" at bounding box center [58, 350] width 41 height 15
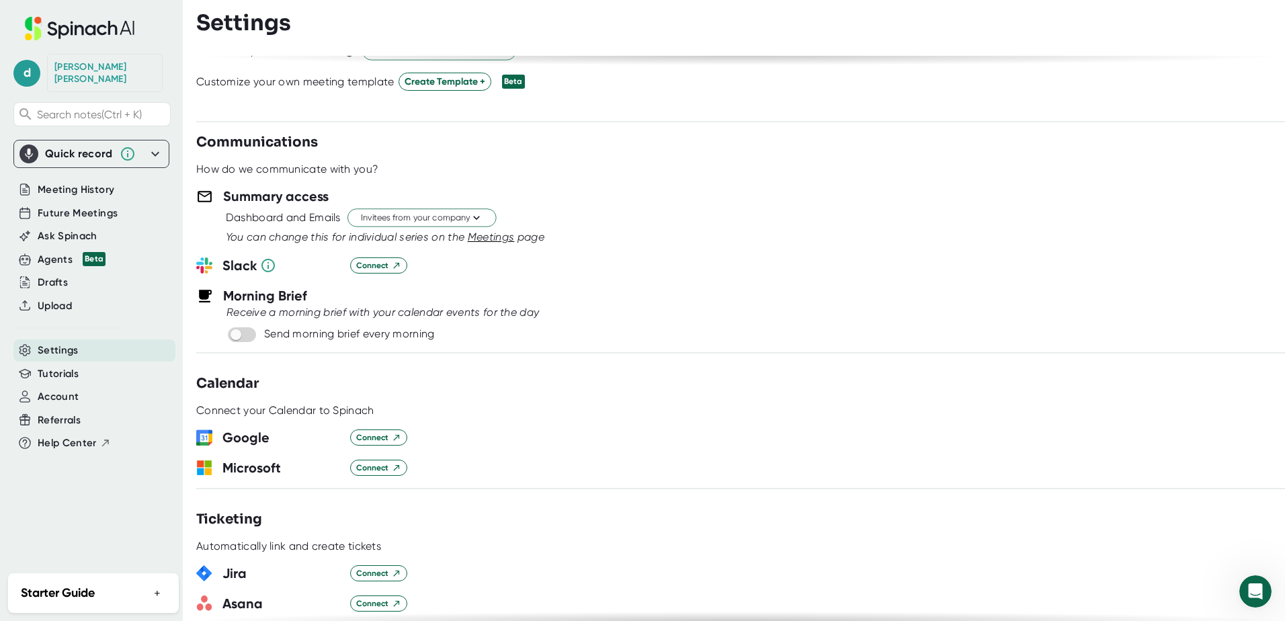
scroll to position [403, 0]
click at [79, 65] on div "[PERSON_NAME]" at bounding box center [104, 73] width 101 height 24
click at [28, 66] on span "d" at bounding box center [26, 73] width 27 height 27
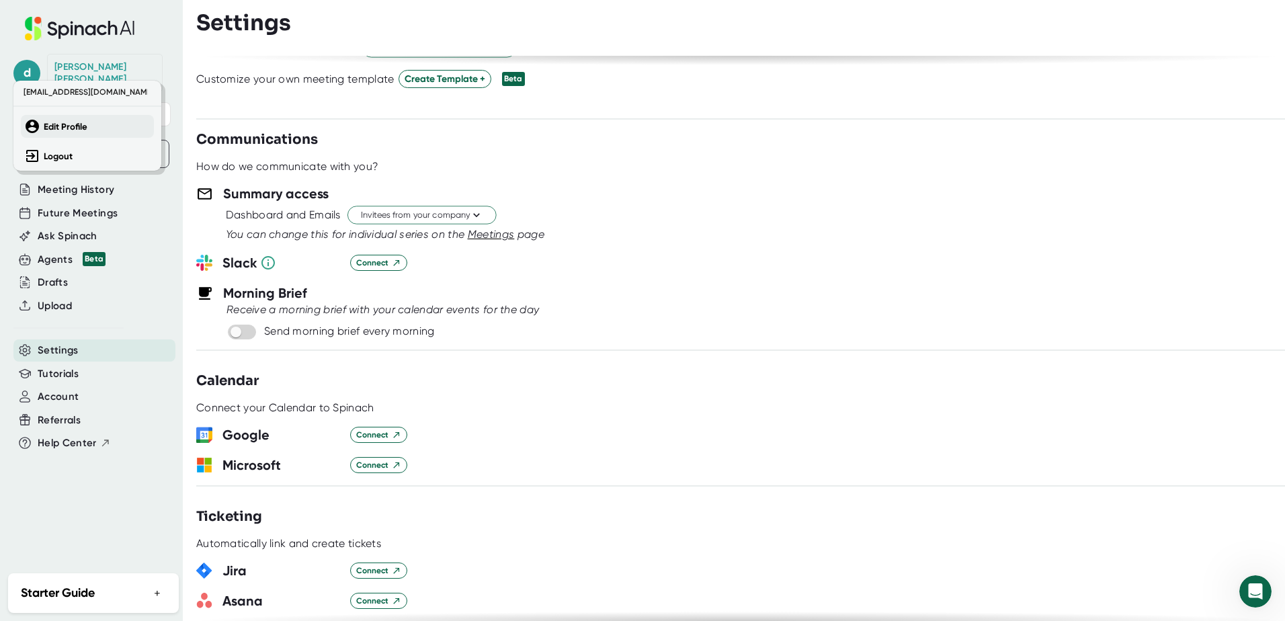
click at [73, 132] on b "Edit Profile" at bounding box center [66, 126] width 44 height 11
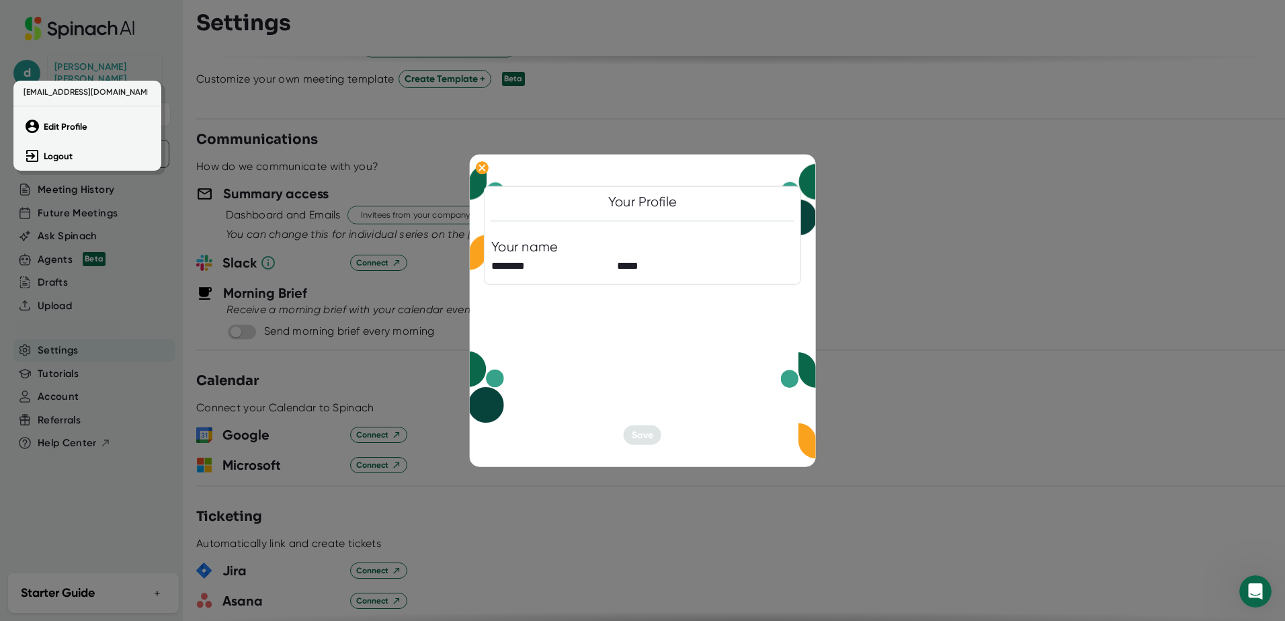
click at [186, 448] on div at bounding box center [642, 310] width 1285 height 621
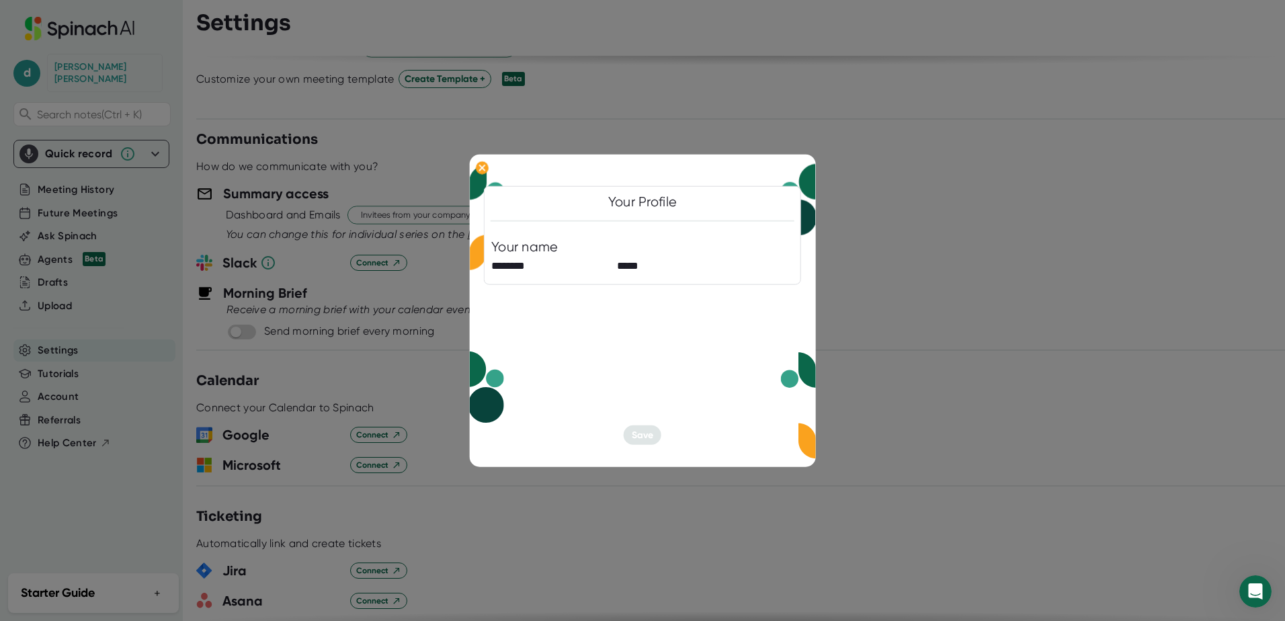
drag, startPoint x: 841, startPoint y: 160, endPoint x: 819, endPoint y: 163, distance: 23.0
click at [833, 163] on div at bounding box center [642, 310] width 1285 height 621
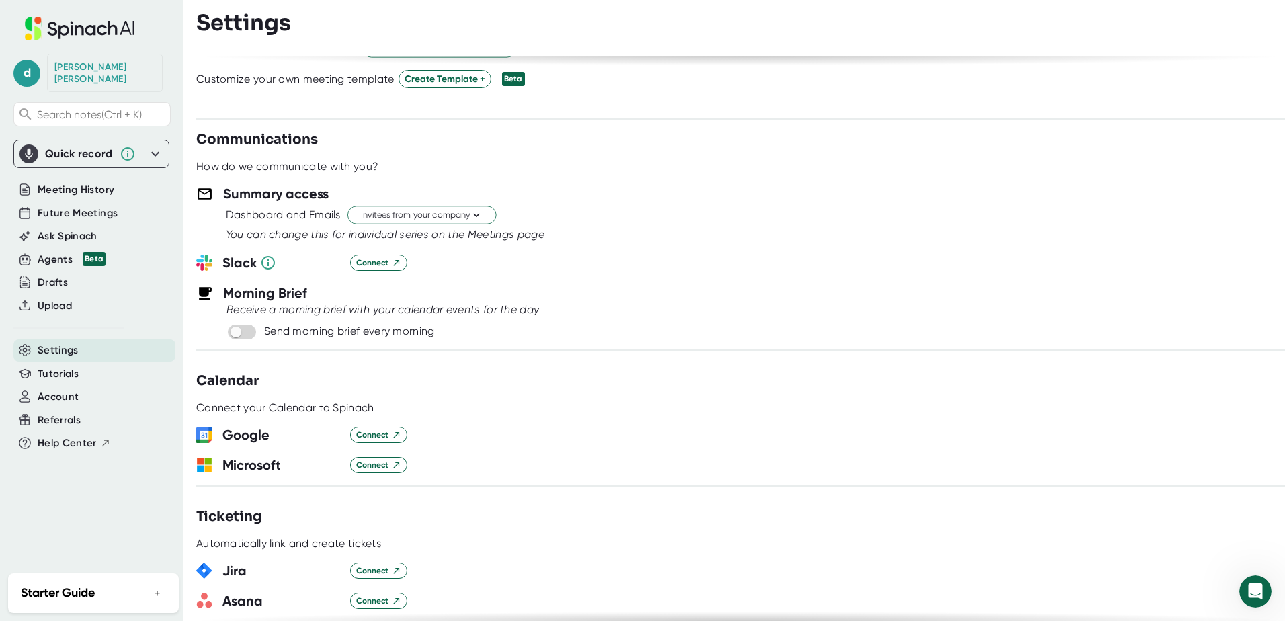
click at [793, 165] on div "How do we communicate with you?" at bounding box center [740, 166] width 1089 height 13
click at [77, 182] on span "Meeting History" at bounding box center [76, 189] width 77 height 15
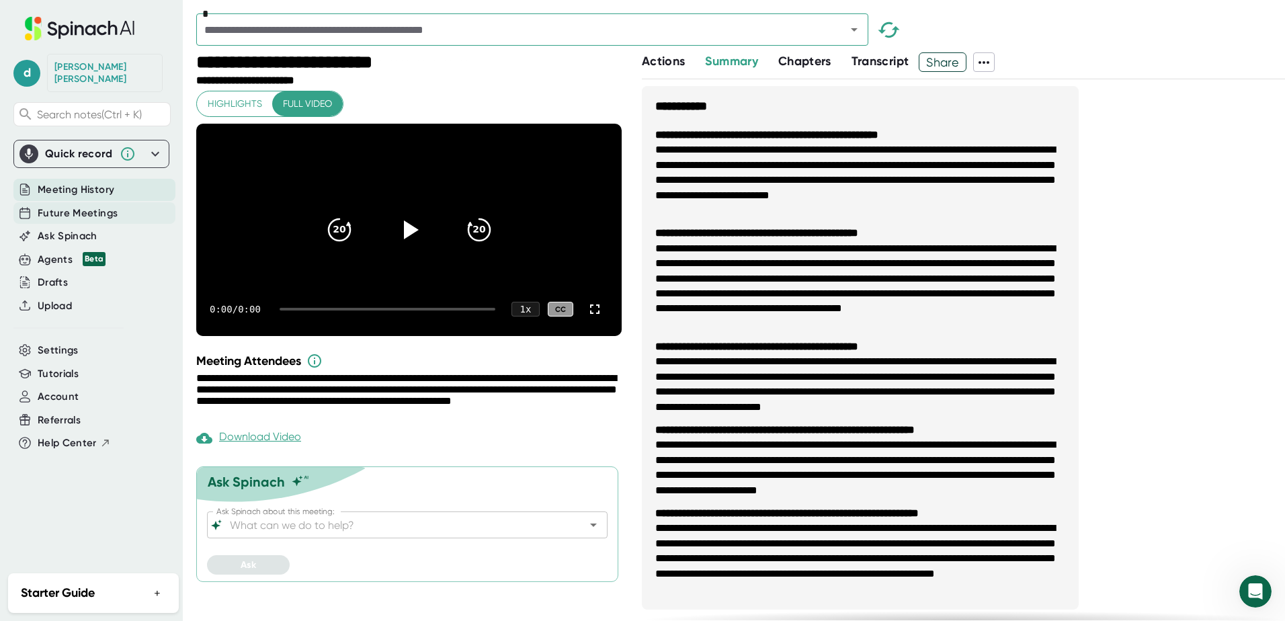
click at [71, 206] on span "Future Meetings" at bounding box center [78, 213] width 80 height 15
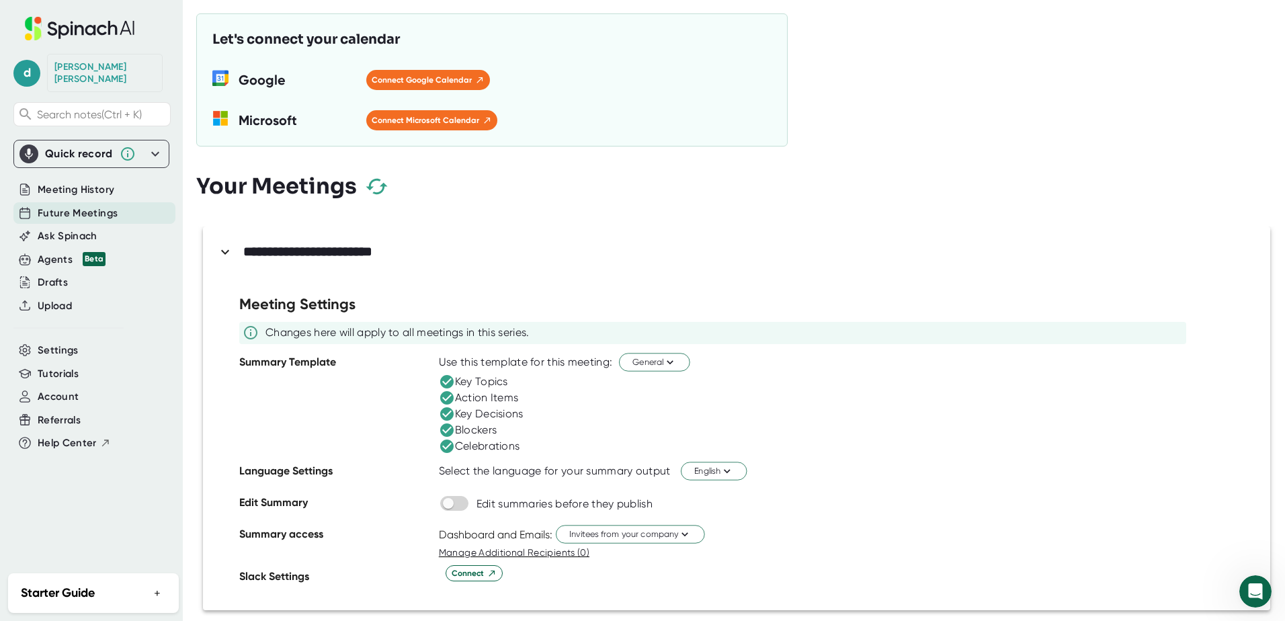
scroll to position [3, 0]
drag, startPoint x: 540, startPoint y: 549, endPoint x: 479, endPoint y: 547, distance: 61.2
click at [479, 547] on span "Manage Additional Recipients (0)" at bounding box center [514, 549] width 151 height 11
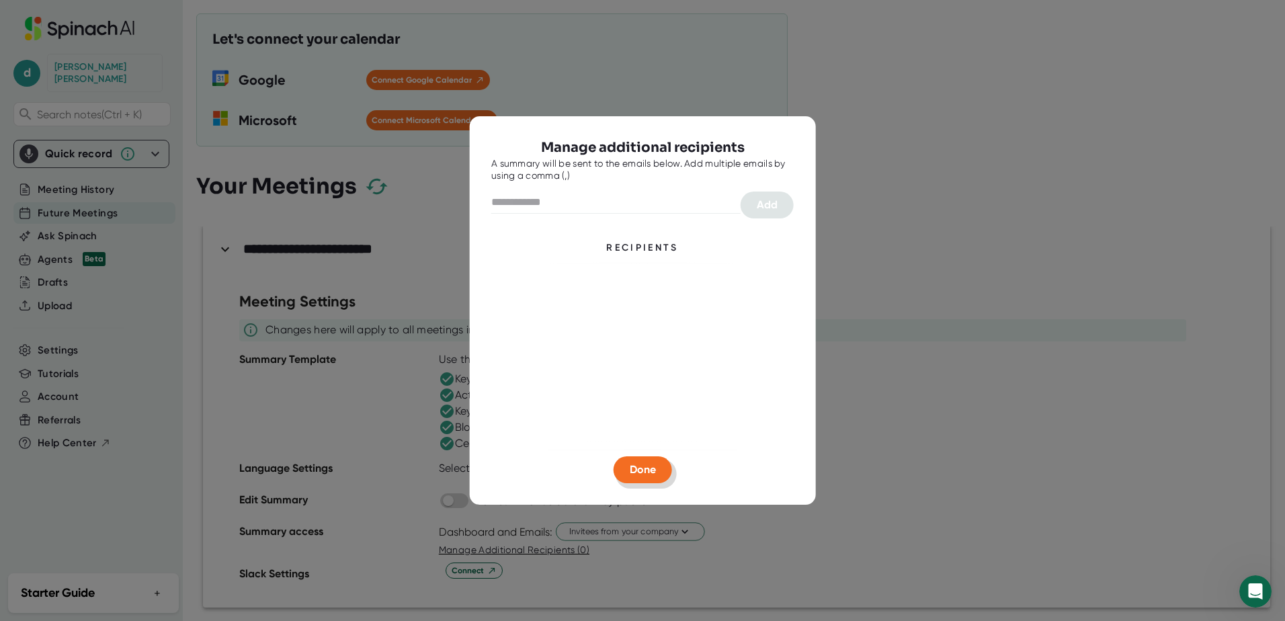
drag, startPoint x: 639, startPoint y: 467, endPoint x: 588, endPoint y: 496, distance: 58.1
click at [639, 468] on span "Done" at bounding box center [643, 469] width 26 height 13
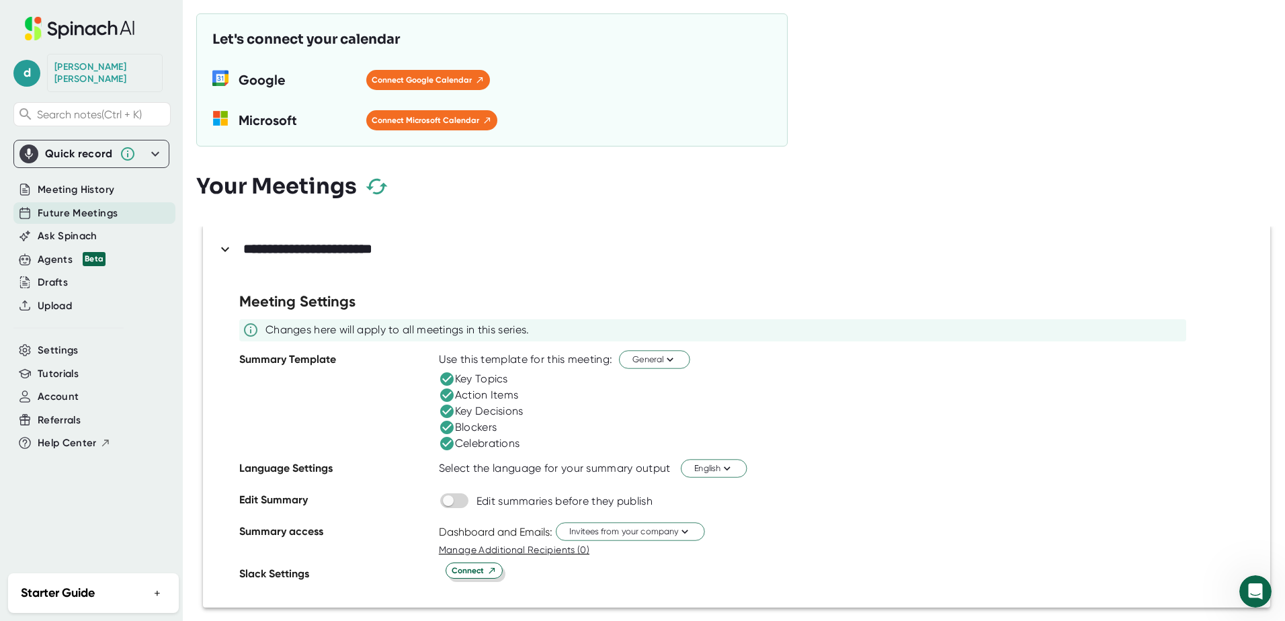
click at [484, 570] on span "Connect" at bounding box center [474, 571] width 45 height 12
click at [61, 390] on span "Account" at bounding box center [58, 396] width 41 height 15
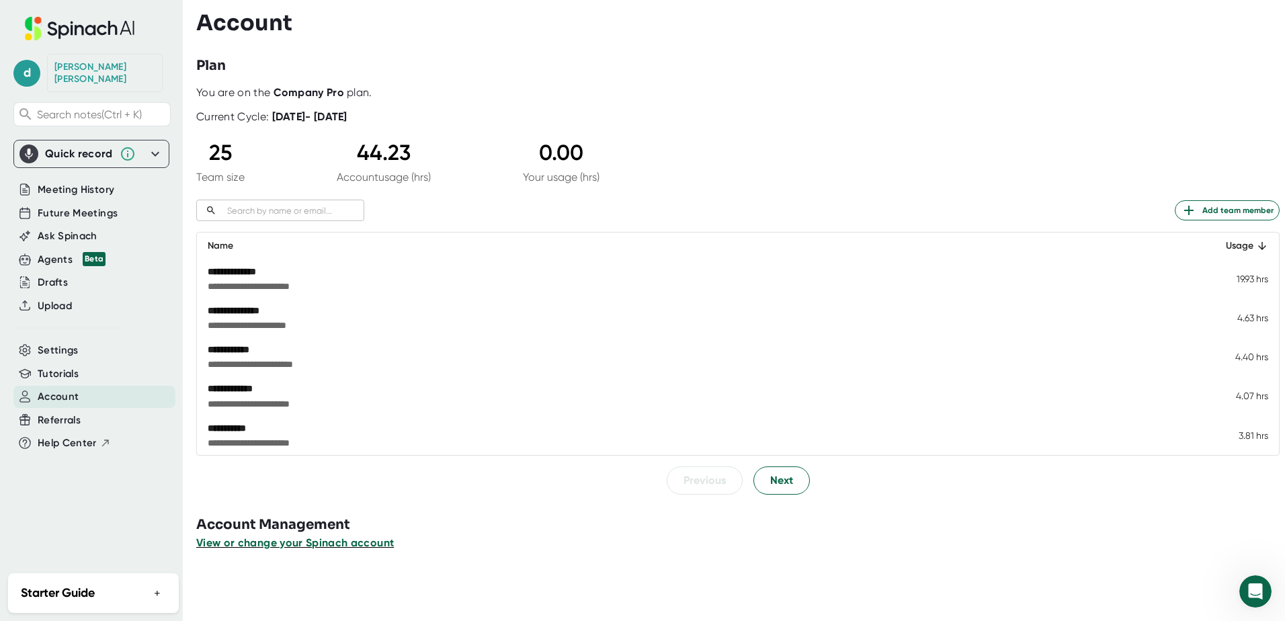
click at [282, 539] on span "View or change your Spinach account" at bounding box center [295, 542] width 198 height 13
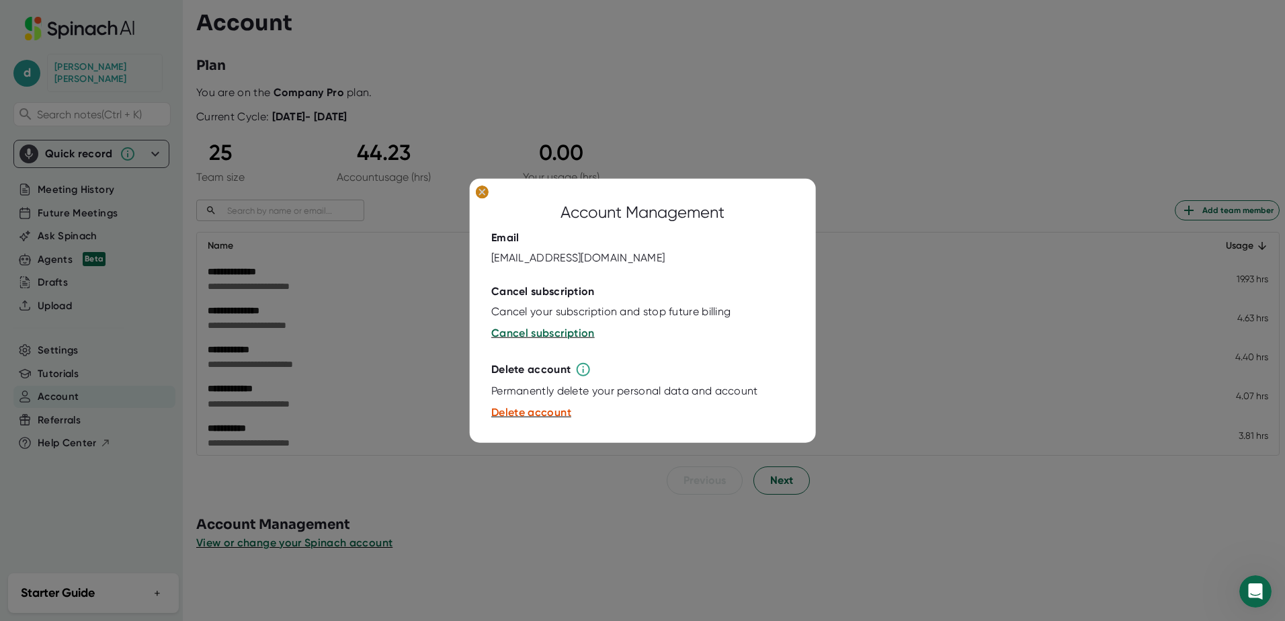
click at [484, 194] on icon at bounding box center [482, 192] width 6 height 6
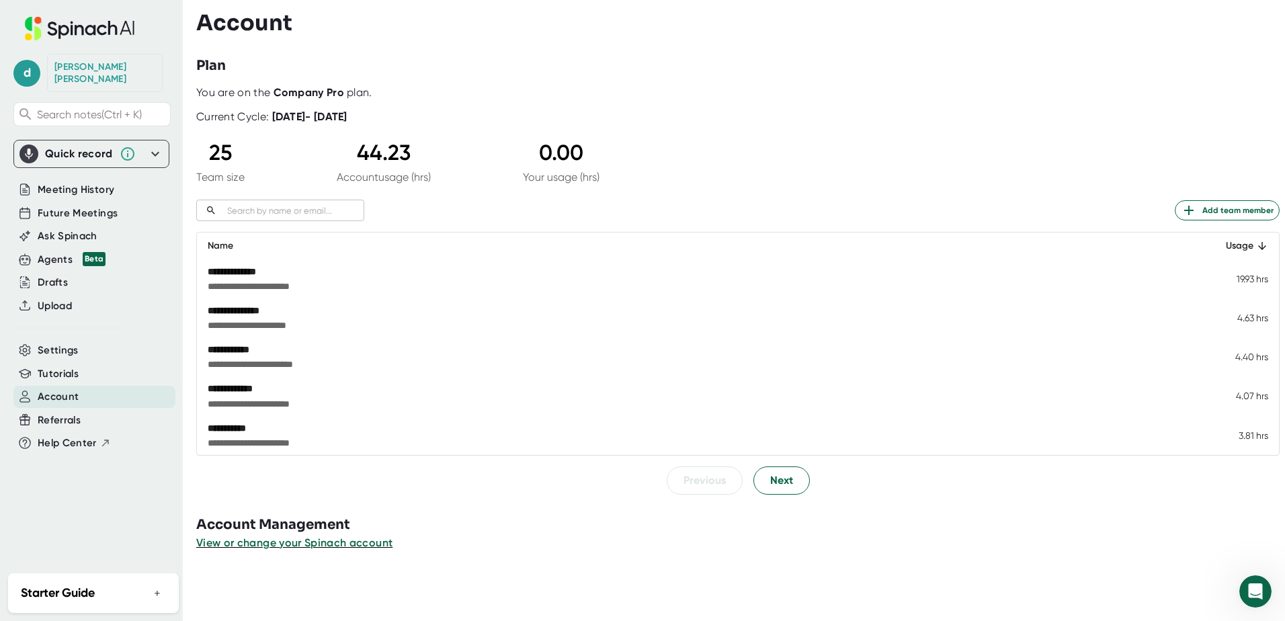
click at [154, 594] on button "+" at bounding box center [157, 592] width 17 height 19
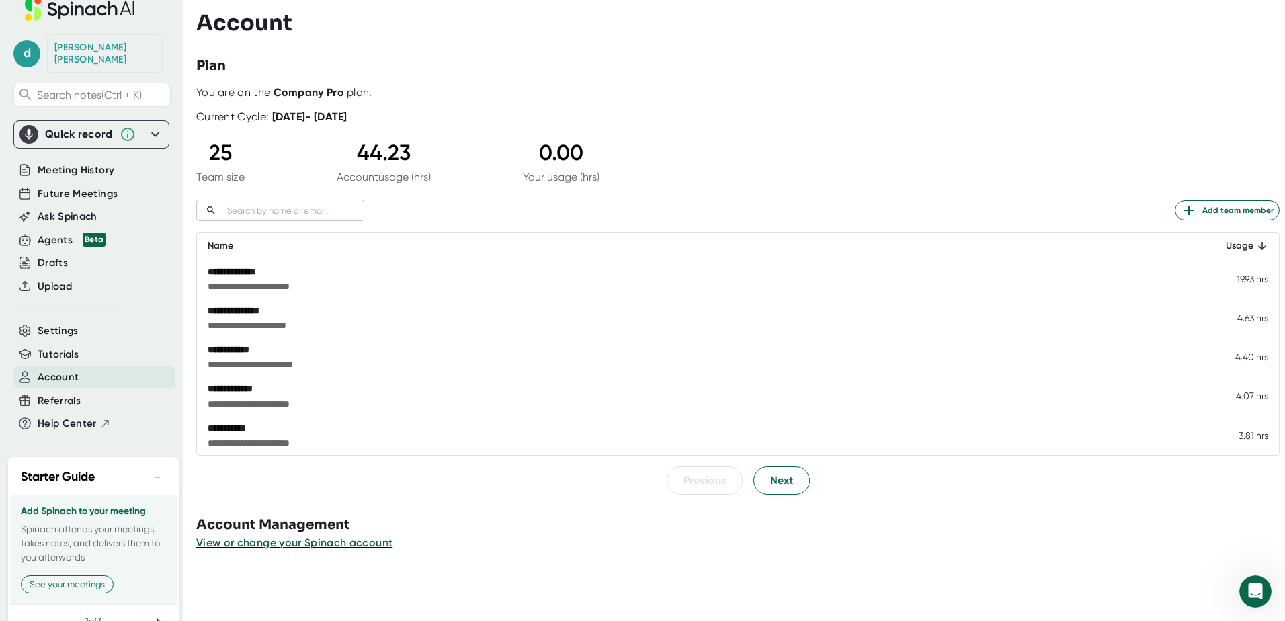
scroll to position [48, 0]
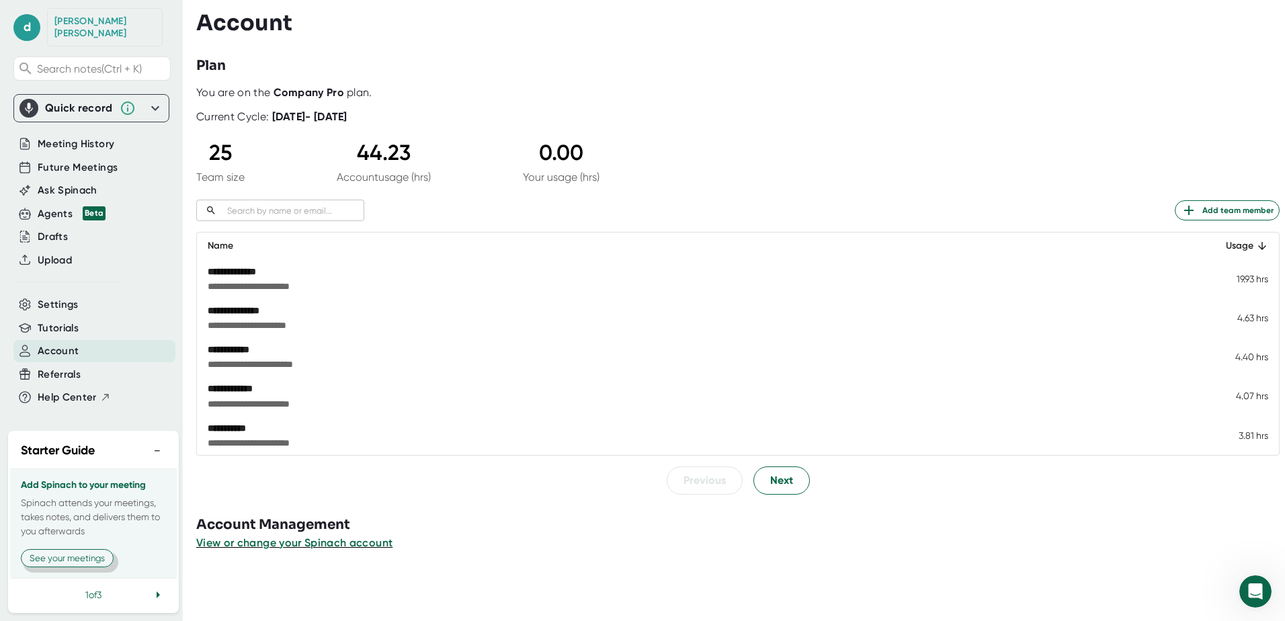
click at [69, 559] on button "See your meetings" at bounding box center [67, 558] width 93 height 18
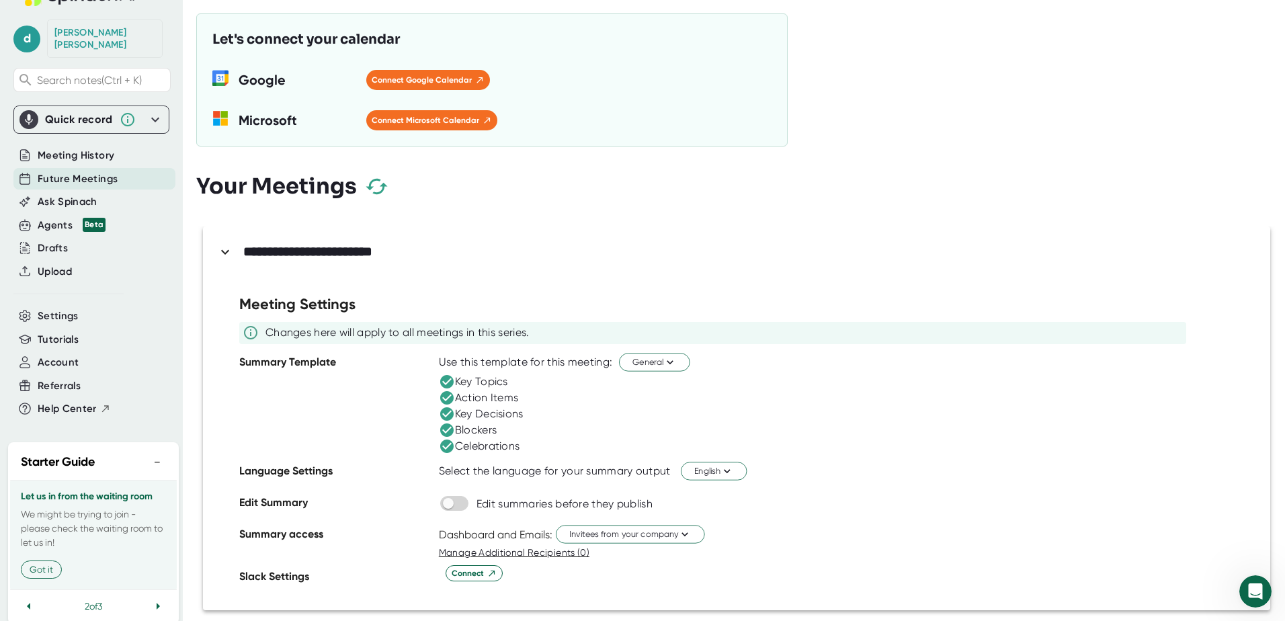
scroll to position [3, 0]
click at [48, 561] on button "Got it" at bounding box center [41, 570] width 41 height 18
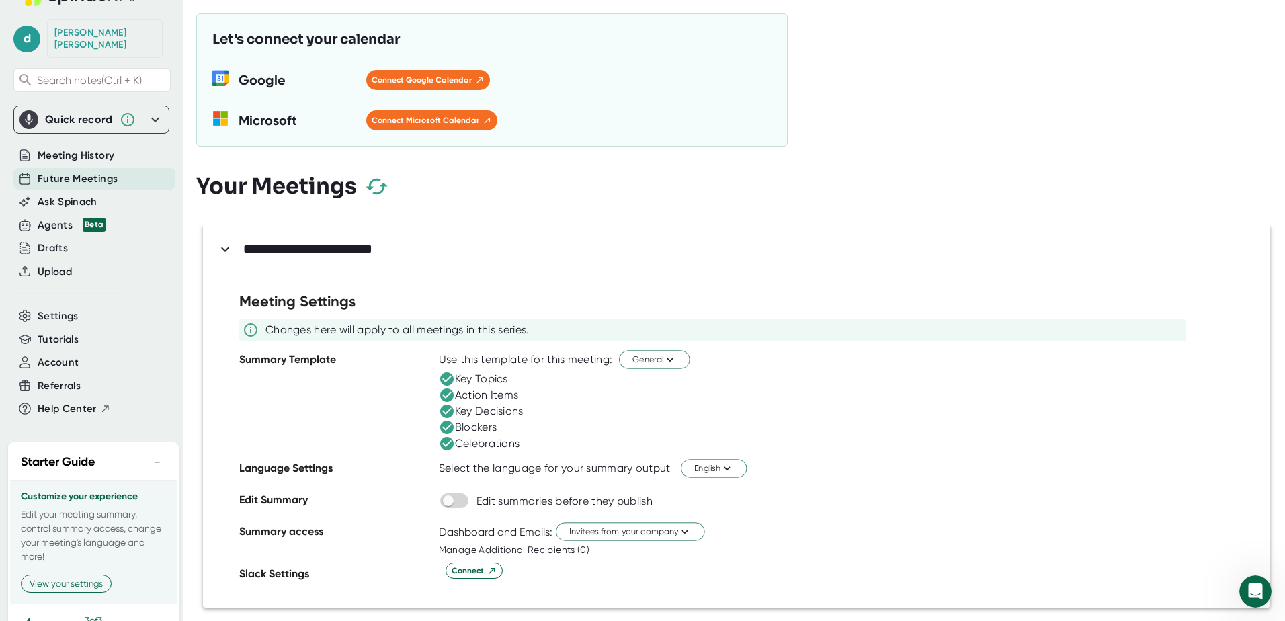
click at [31, 612] on icon at bounding box center [29, 620] width 16 height 16
click at [31, 604] on div "2 of 3" at bounding box center [93, 605] width 167 height 33
click at [24, 600] on icon at bounding box center [29, 606] width 16 height 16
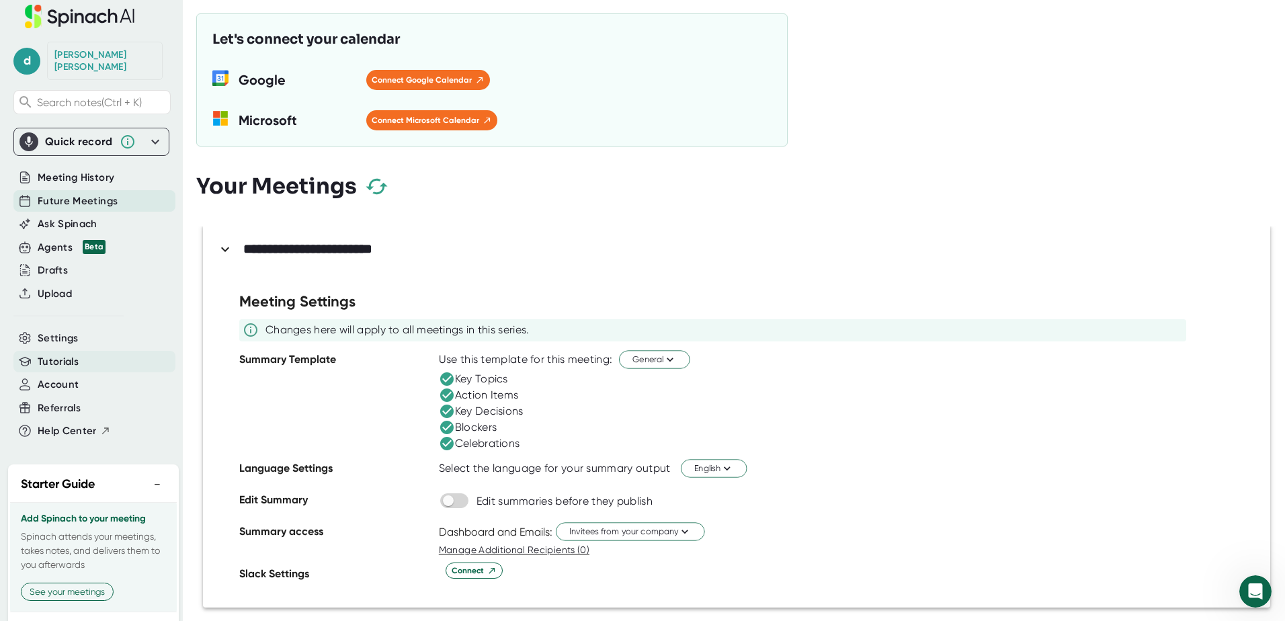
scroll to position [0, 0]
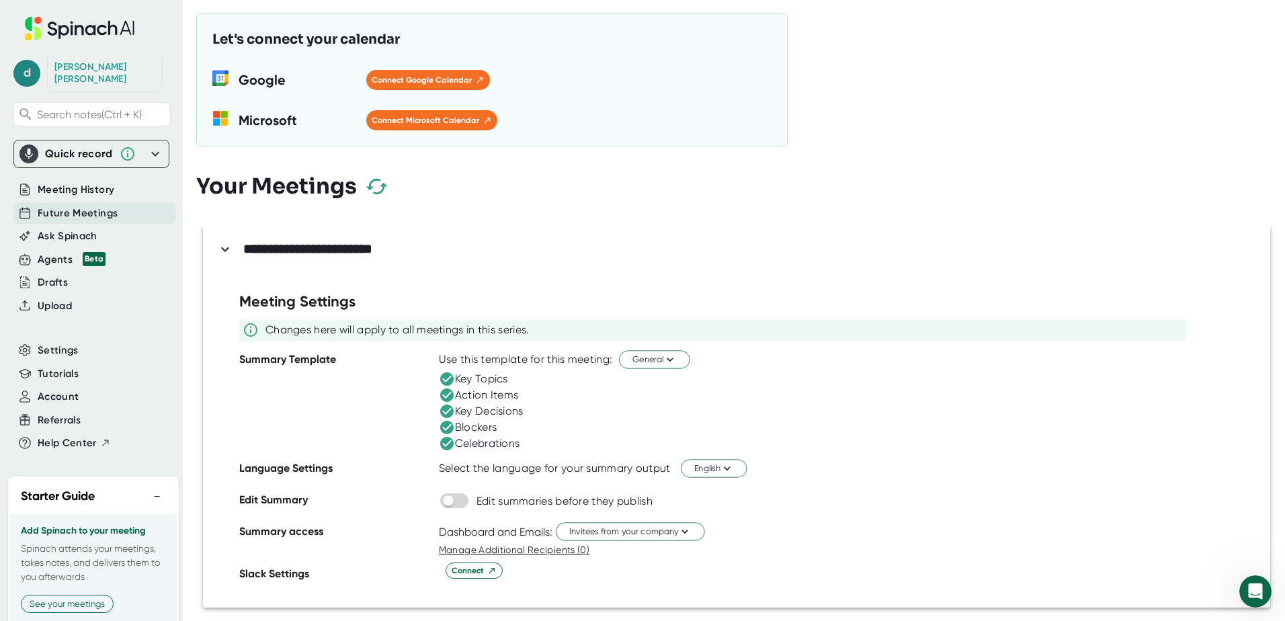
click at [33, 67] on span "d" at bounding box center [26, 73] width 27 height 27
click at [53, 163] on button "Logout" at bounding box center [87, 156] width 133 height 23
